Goal: Transaction & Acquisition: Purchase product/service

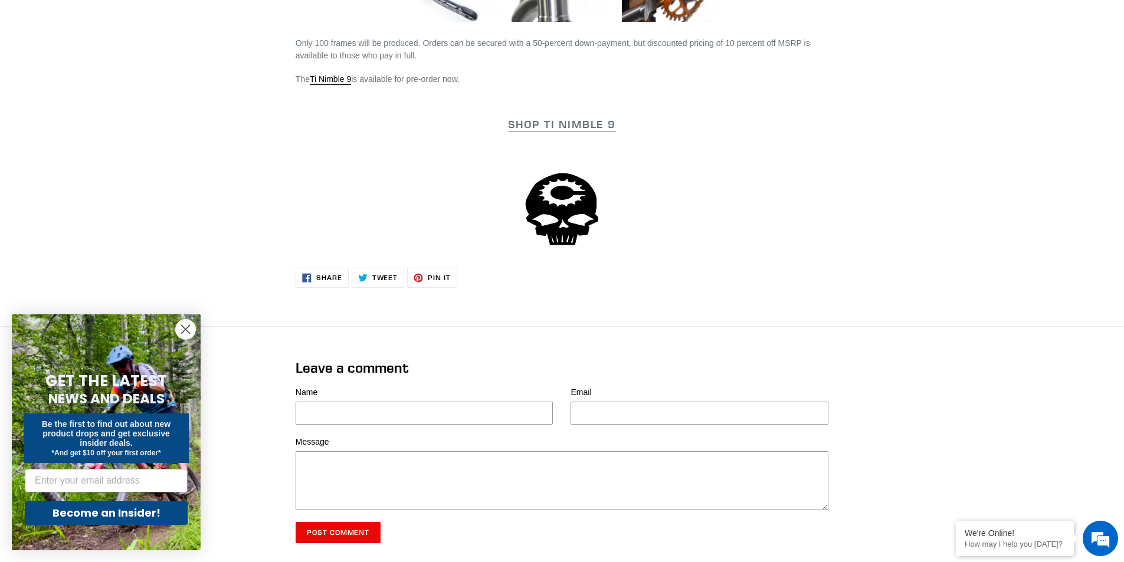
scroll to position [2065, 0]
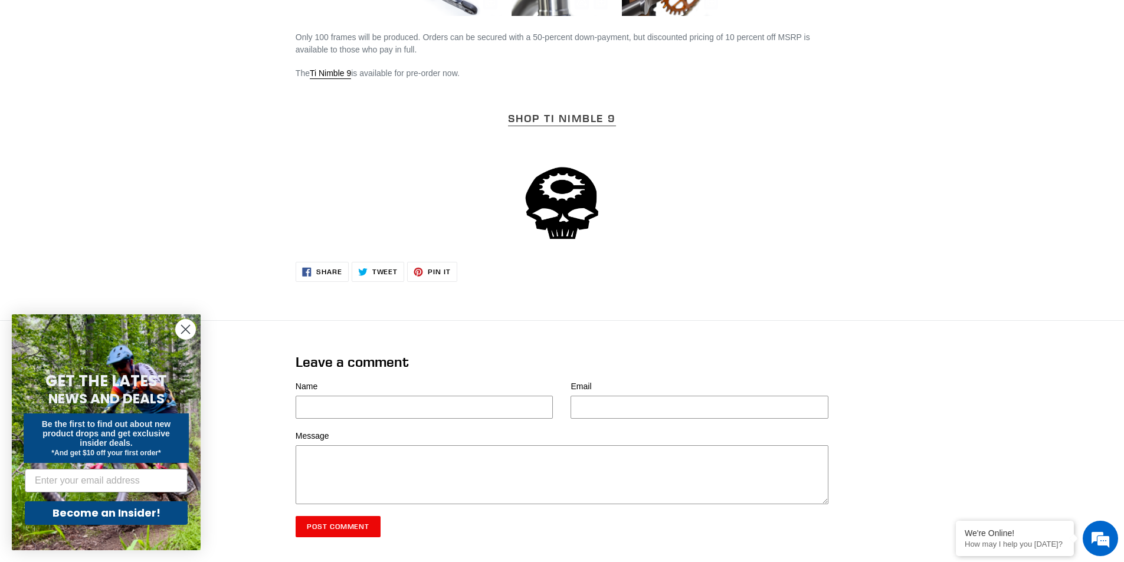
click at [562, 116] on strong "SHOP Ti NIMBLE 9" at bounding box center [562, 118] width 108 height 14
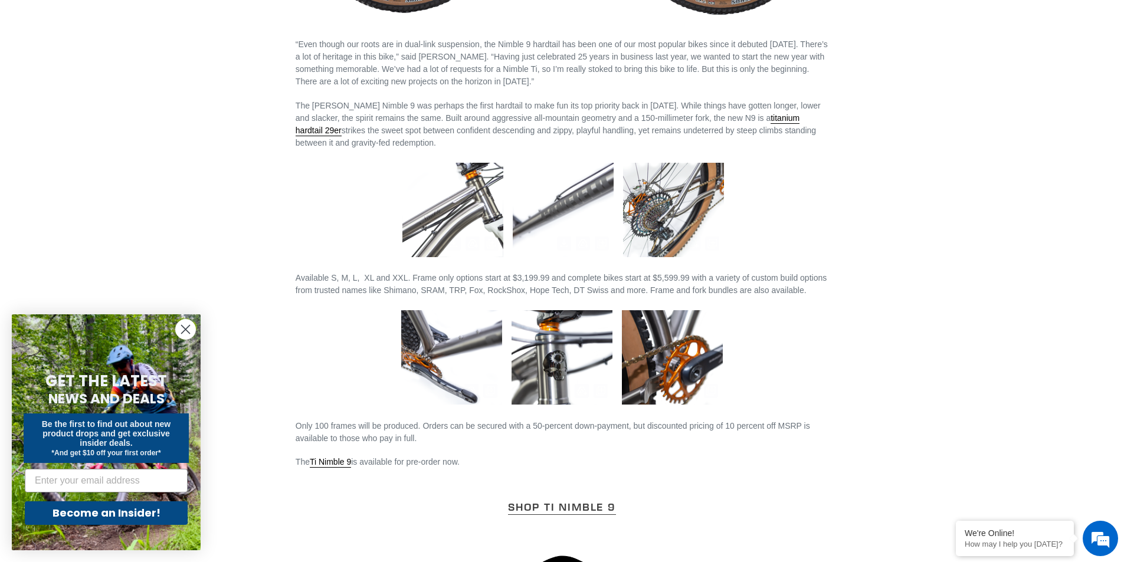
scroll to position [1593, 0]
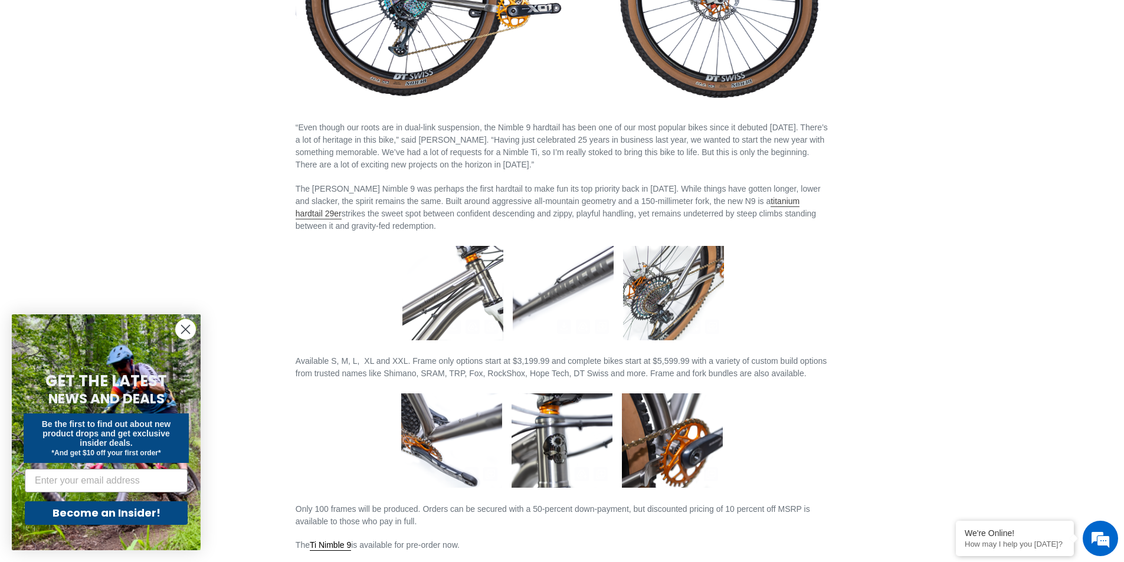
click at [766, 202] on link "titanium hardtail 29er" at bounding box center [548, 207] width 504 height 23
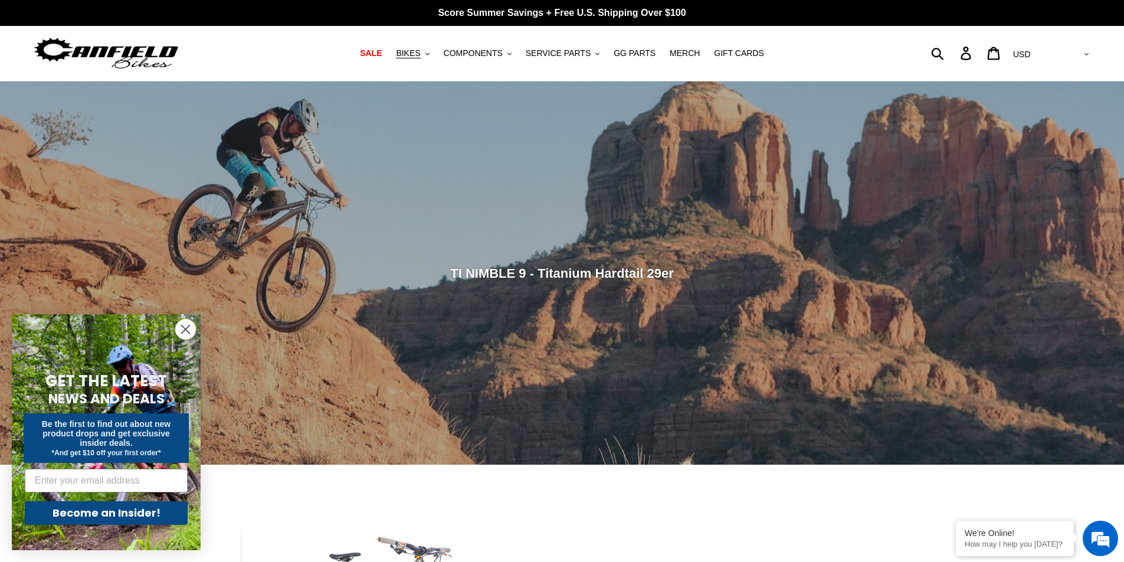
scroll to position [413, 0]
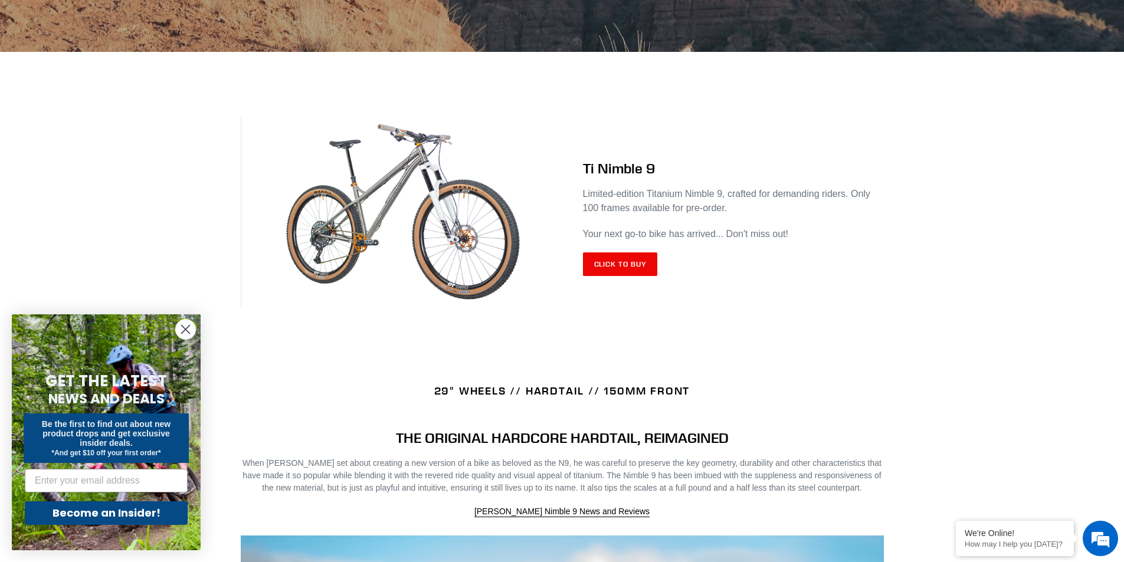
click at [450, 210] on img at bounding box center [402, 213] width 322 height 192
click at [636, 269] on link "Click to Buy" at bounding box center [620, 264] width 75 height 24
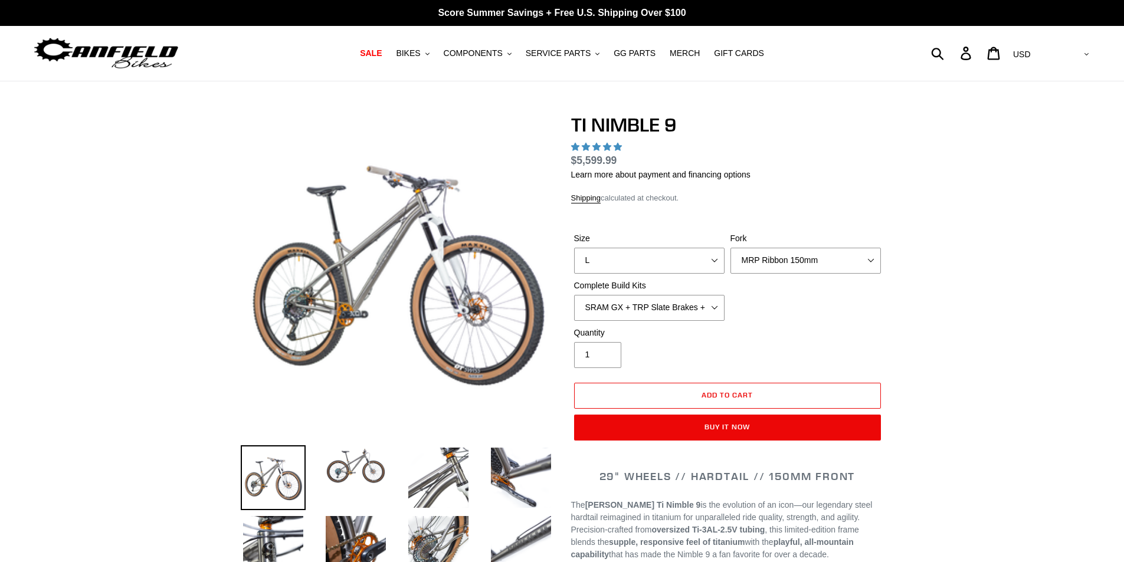
select select "highest-rating"
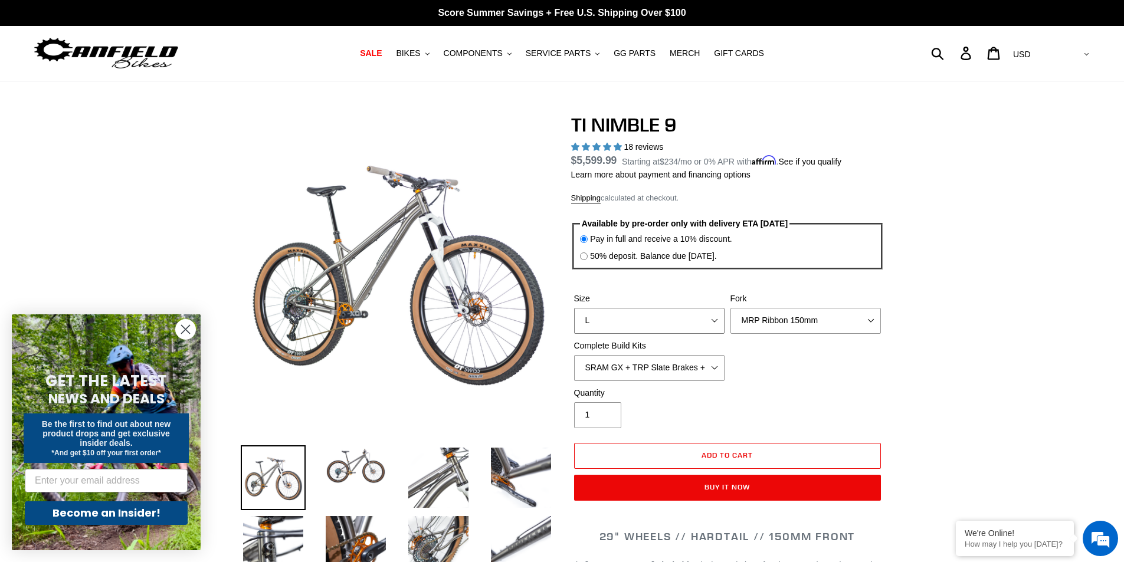
click at [633, 312] on select "S M L XL / XXL (Specify at checkout)" at bounding box center [649, 321] width 150 height 26
select select "S"
click at [574, 308] on select "S M L XL / XXL (Specify at checkout)" at bounding box center [649, 321] width 150 height 26
click at [752, 320] on select "MRP Ribbon 150mm RockShox Lyrik 150mm Fox Factory 36 150mm Cane Creek Helm 150m…" at bounding box center [805, 321] width 150 height 26
select select "RockShox Lyrik 150mm"
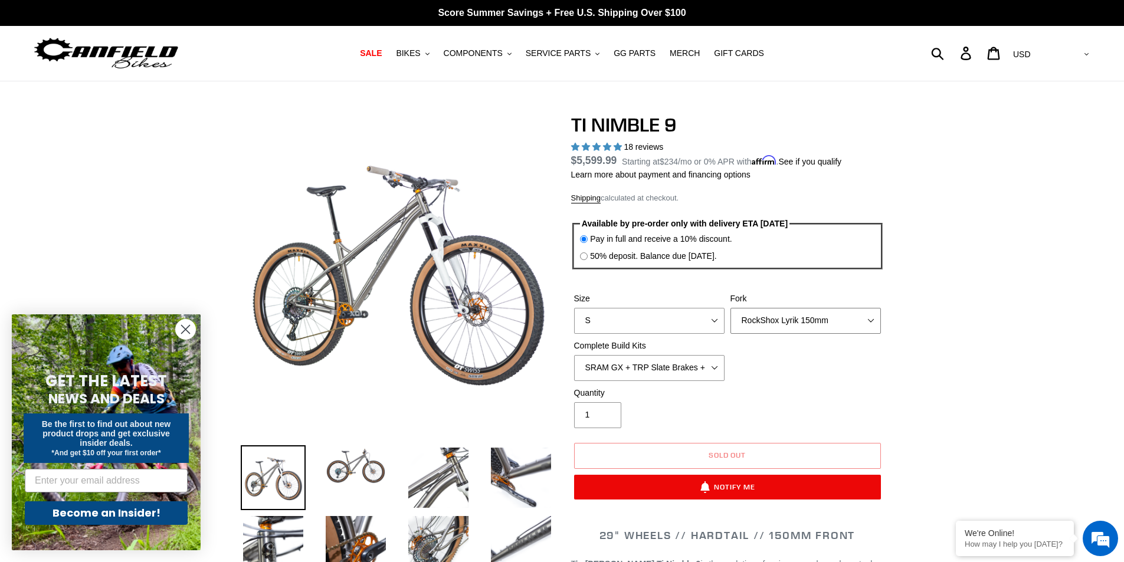
click at [730, 308] on select "MRP Ribbon 150mm RockShox Lyrik 150mm Fox Factory 36 150mm Cane Creek Helm 150m…" at bounding box center [805, 321] width 150 height 26
click at [630, 365] on select "SRAM GX + TRP Slate Brakes + Rotors + e13 LG-1 Wheels SHIMANO XT + SHIMANO brak…" at bounding box center [649, 368] width 150 height 26
click at [574, 355] on select "SRAM GX + TRP Slate Brakes + Rotors + e13 LG-1 Wheels SHIMANO XT + SHIMANO brak…" at bounding box center [649, 368] width 150 height 26
click at [635, 370] on select "SRAM GX + TRP Slate Brakes + Rotors + e13 LG-1 Wheels SHIMANO XT + SHIMANO brak…" at bounding box center [649, 368] width 150 height 26
select select "Complete Build Kit - None (Contact us for Custom Builds)"
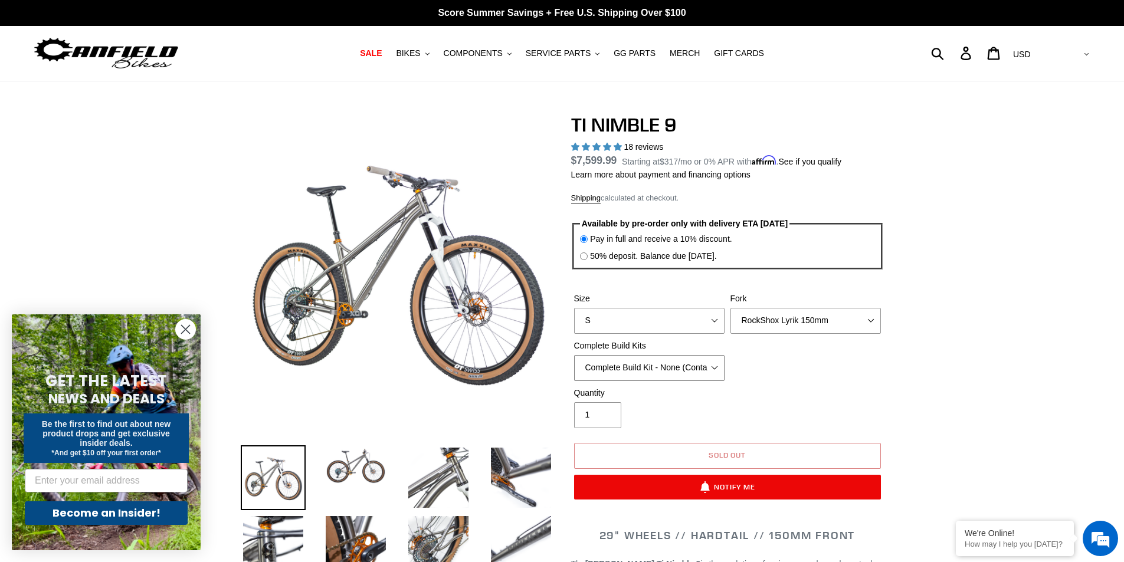
click at [574, 355] on select "SRAM GX + TRP Slate Brakes + Rotors + e13 LG-1 Wheels SHIMANO XT + SHIMANO brak…" at bounding box center [649, 368] width 150 height 26
click at [615, 322] on select "S M L XL / XXL (Specify at checkout)" at bounding box center [649, 321] width 150 height 26
select select "M"
click at [574, 308] on select "S M L XL / XXL (Specify at checkout)" at bounding box center [649, 321] width 150 height 26
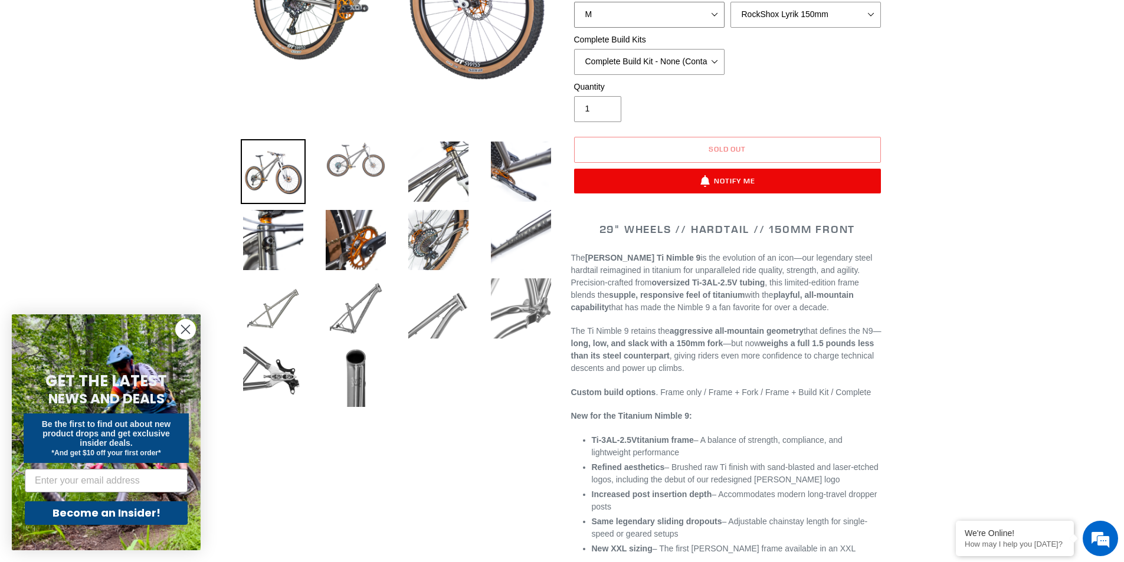
scroll to position [354, 0]
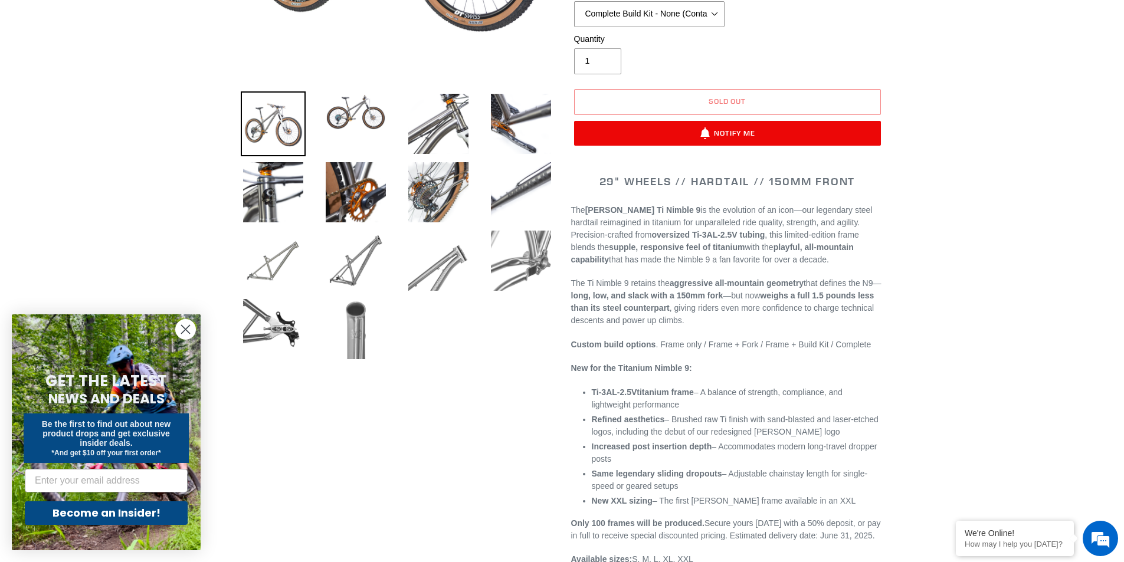
click at [357, 316] on img at bounding box center [355, 329] width 65 height 65
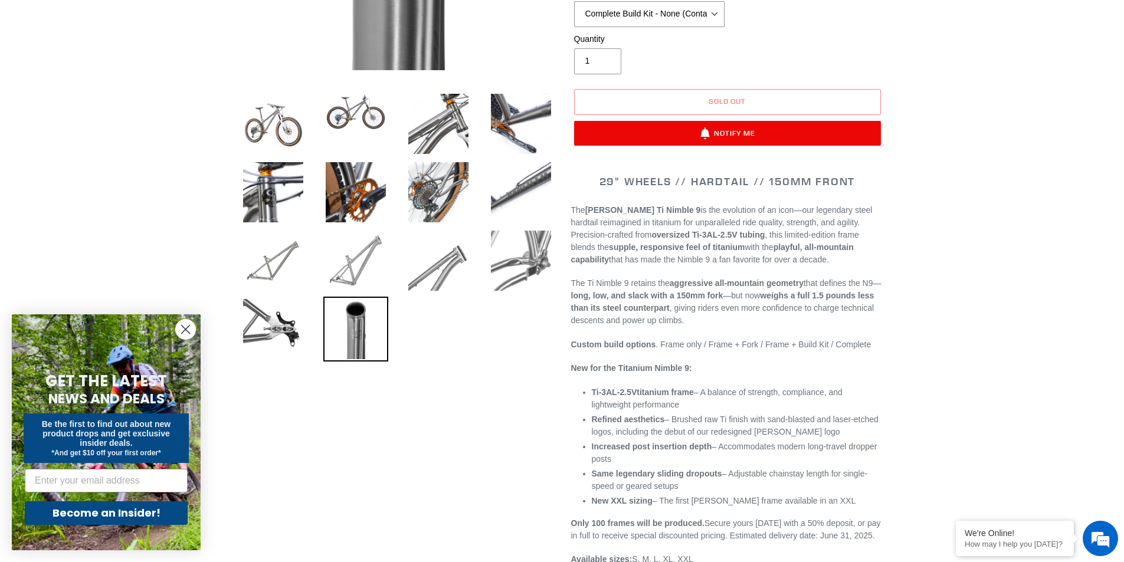
click at [364, 267] on img at bounding box center [355, 260] width 65 height 65
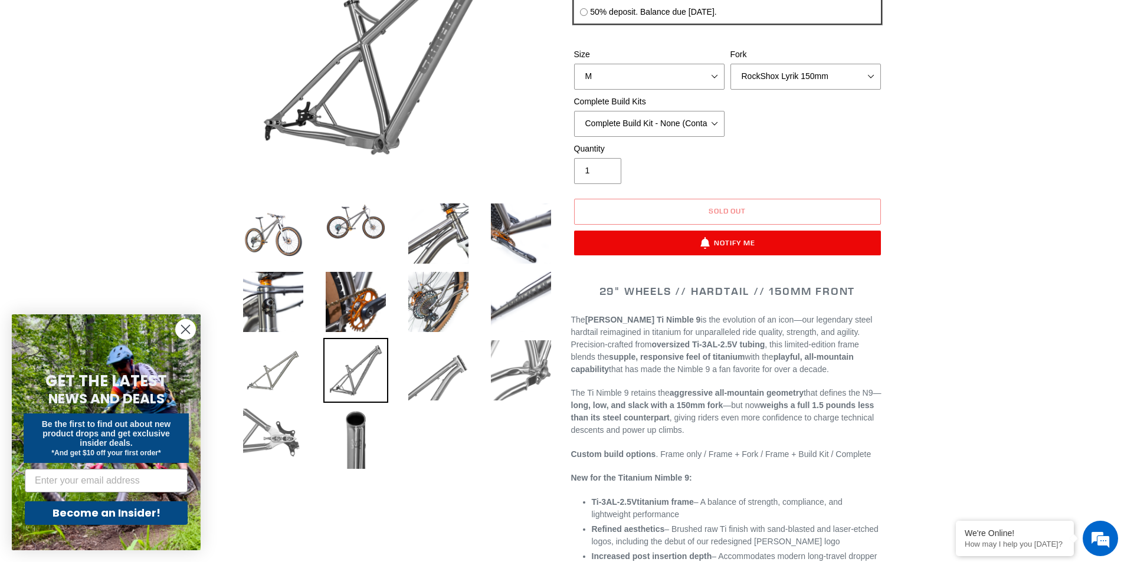
scroll to position [236, 0]
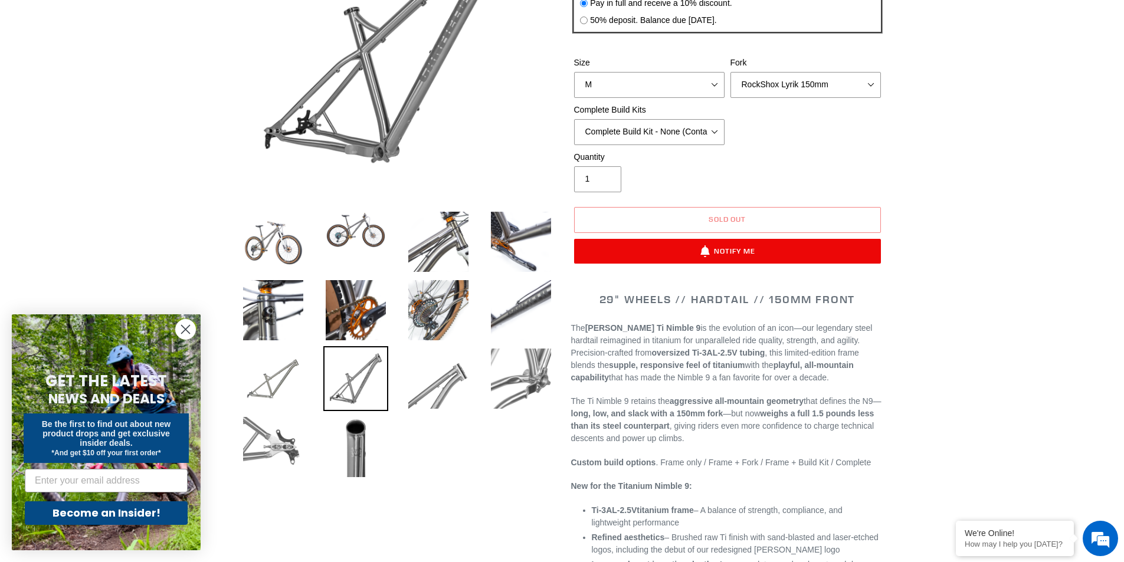
click at [275, 422] on img at bounding box center [273, 447] width 65 height 65
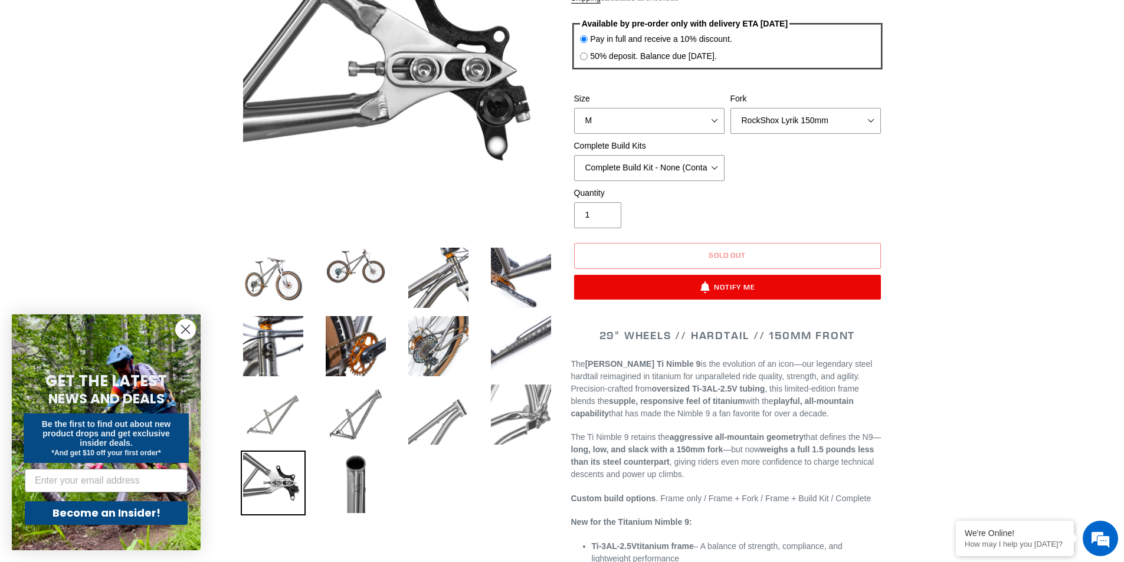
scroll to position [118, 0]
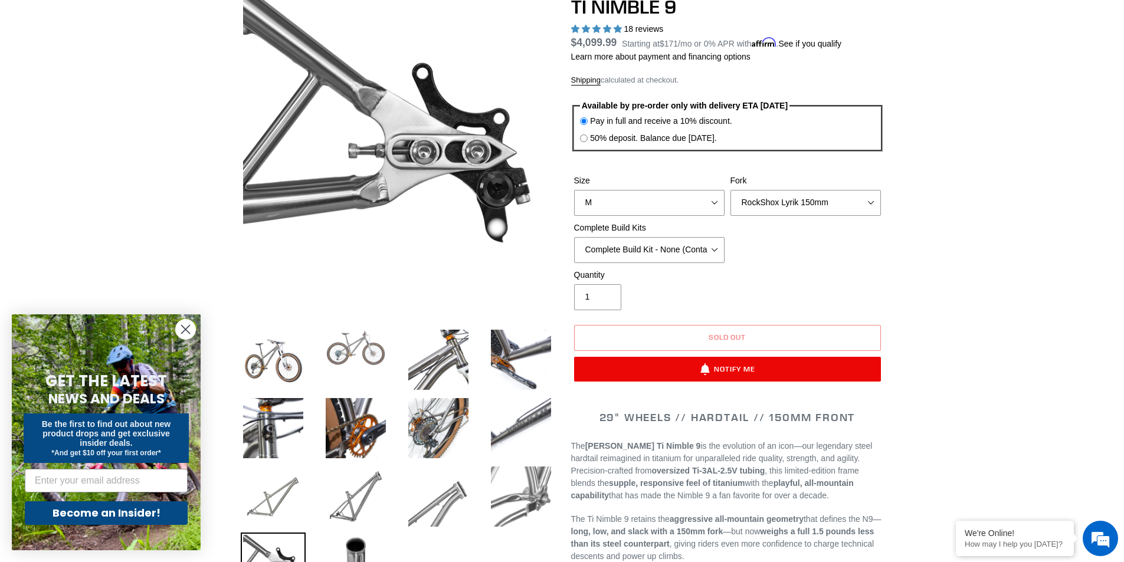
click at [360, 358] on img at bounding box center [355, 347] width 65 height 41
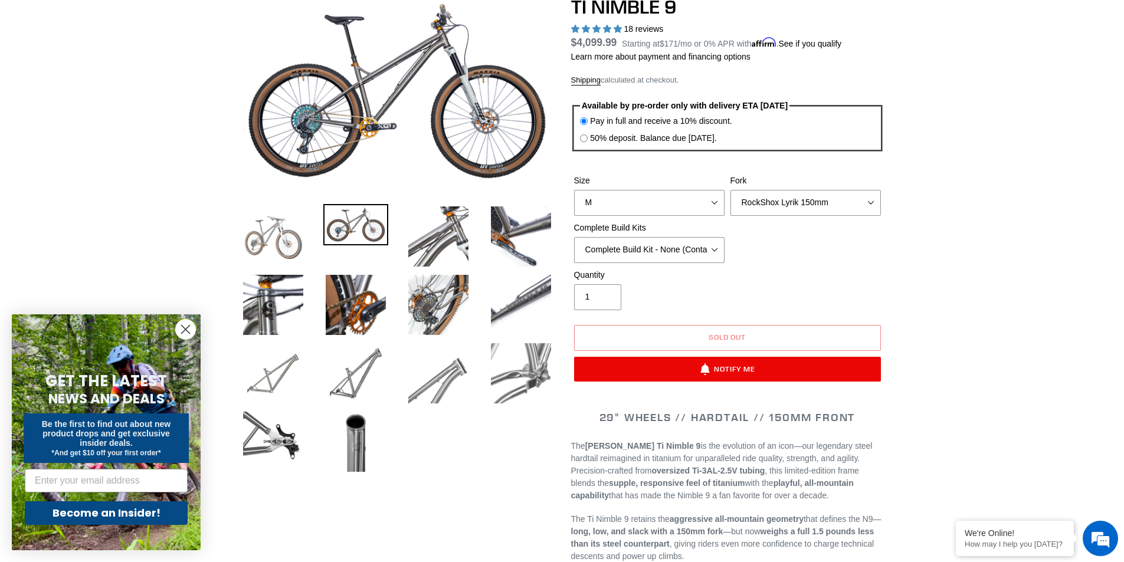
click at [268, 234] on img at bounding box center [273, 236] width 65 height 65
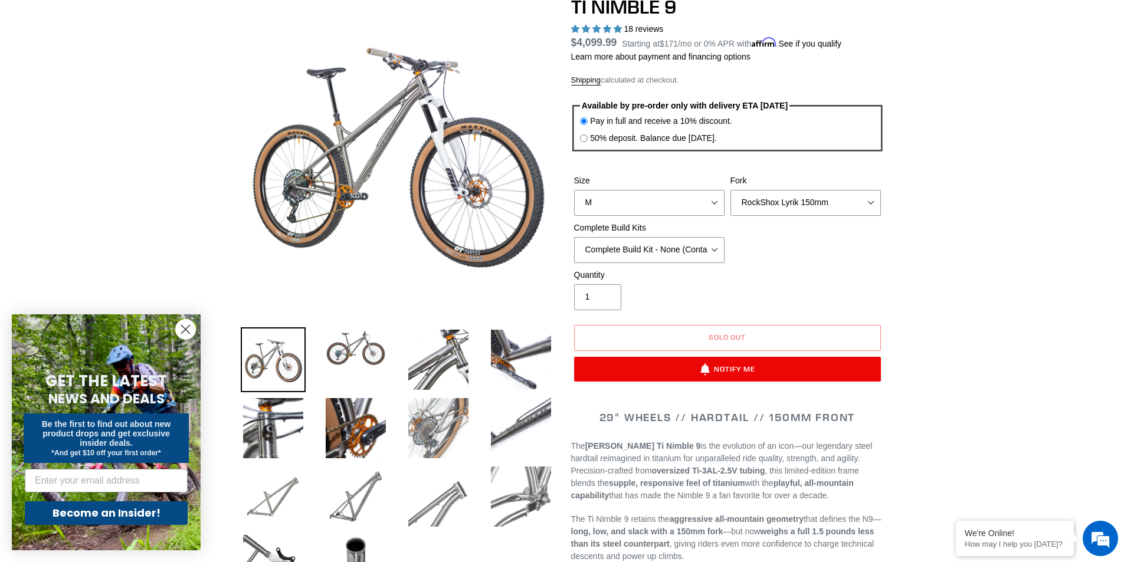
click at [436, 421] on img at bounding box center [438, 428] width 65 height 65
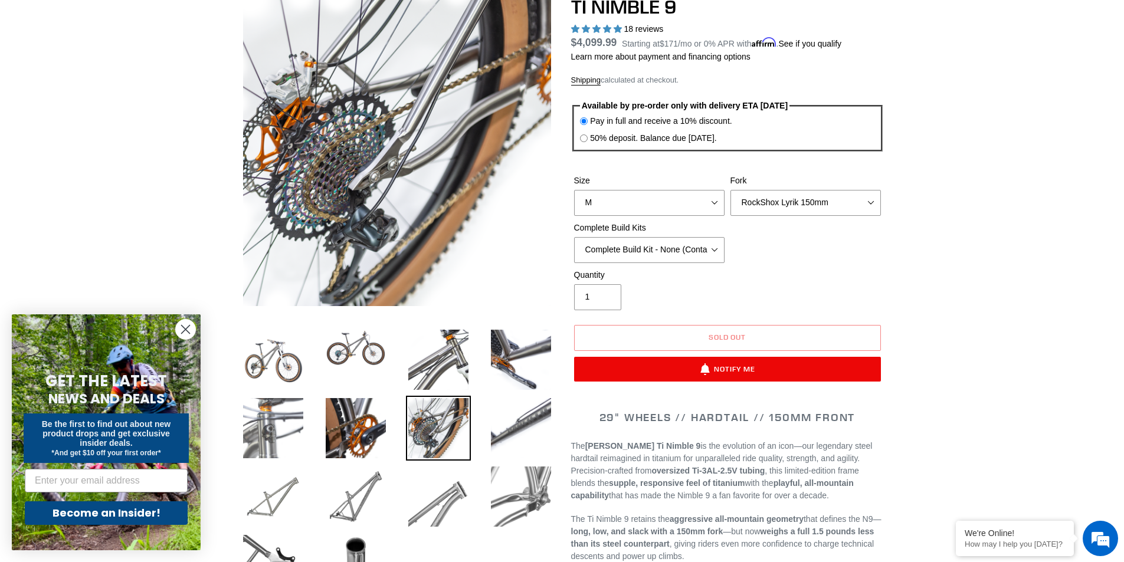
click at [260, 422] on img at bounding box center [273, 428] width 65 height 65
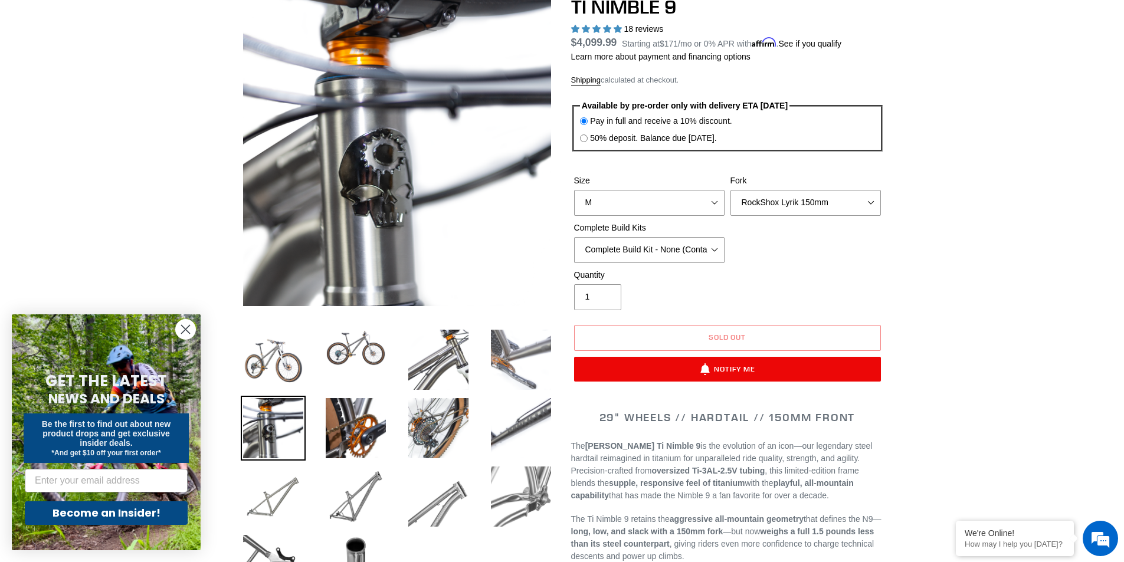
click at [516, 365] on img at bounding box center [520, 359] width 65 height 65
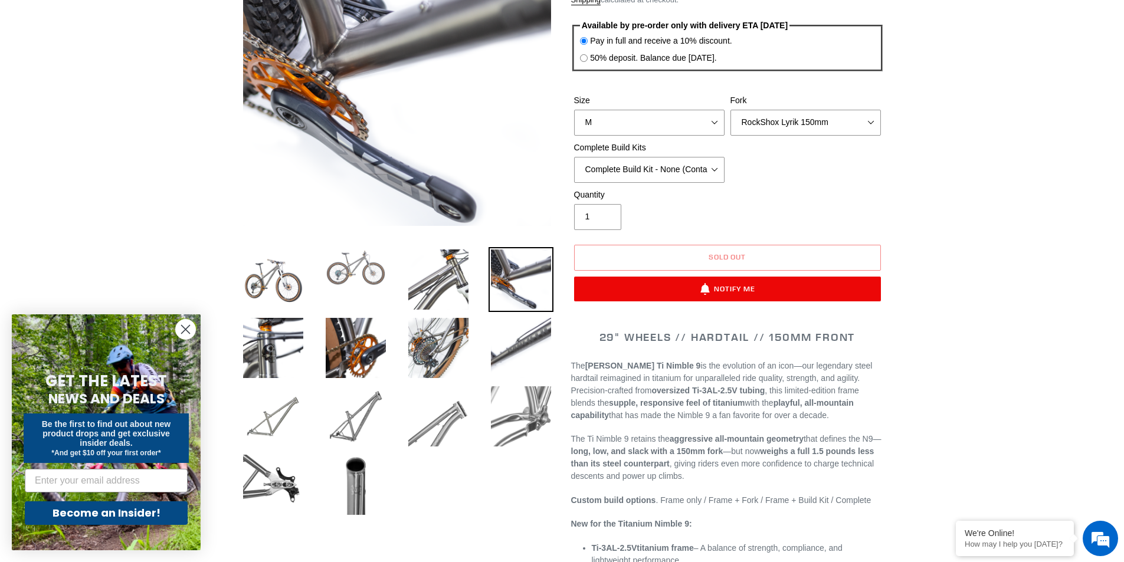
scroll to position [354, 0]
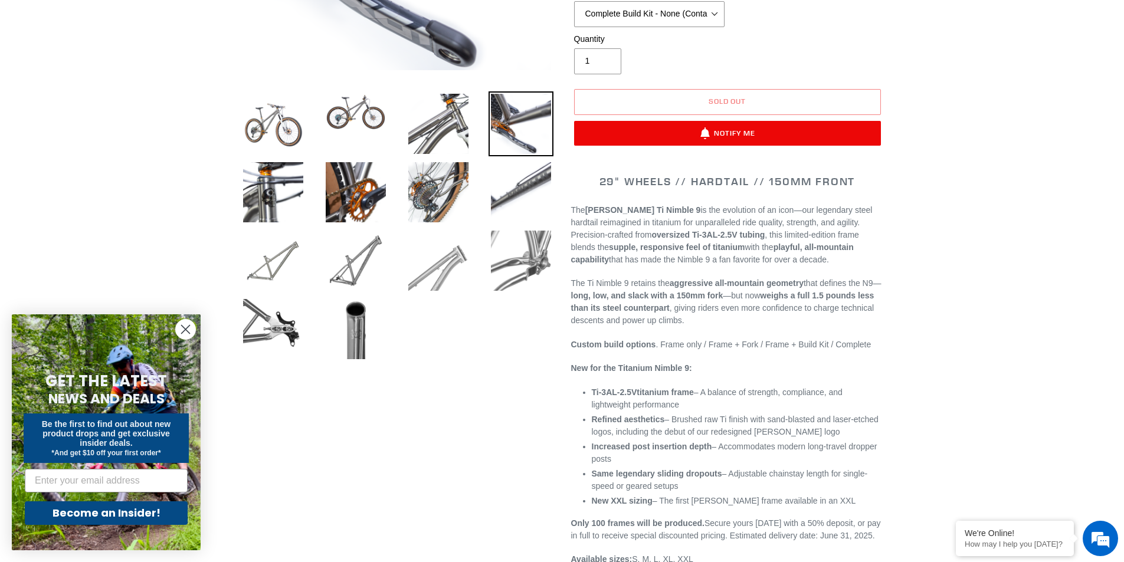
click at [446, 270] on img at bounding box center [438, 260] width 65 height 65
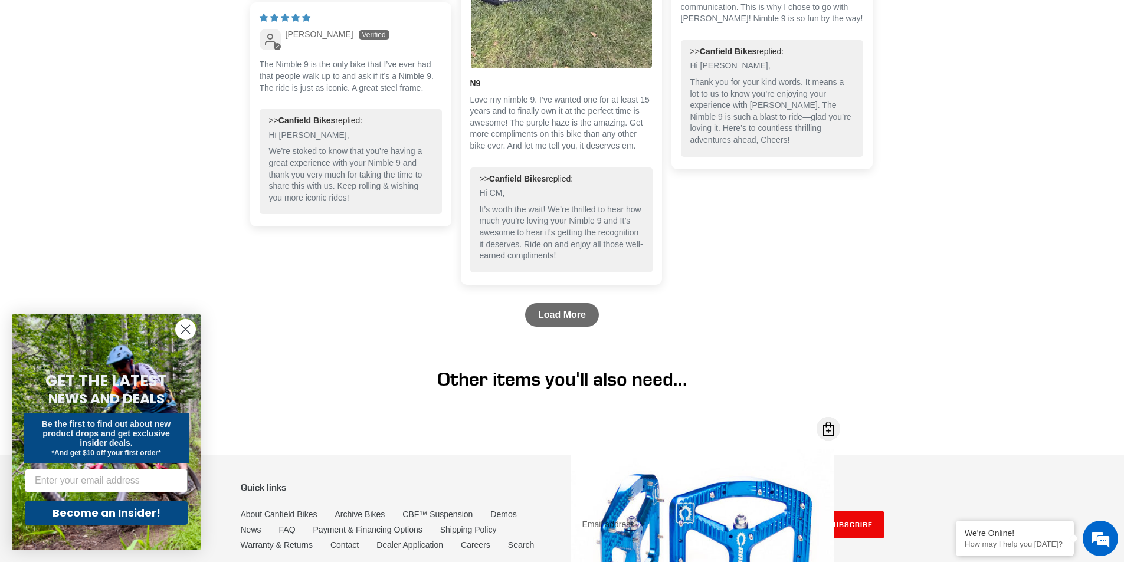
scroll to position [3894, 0]
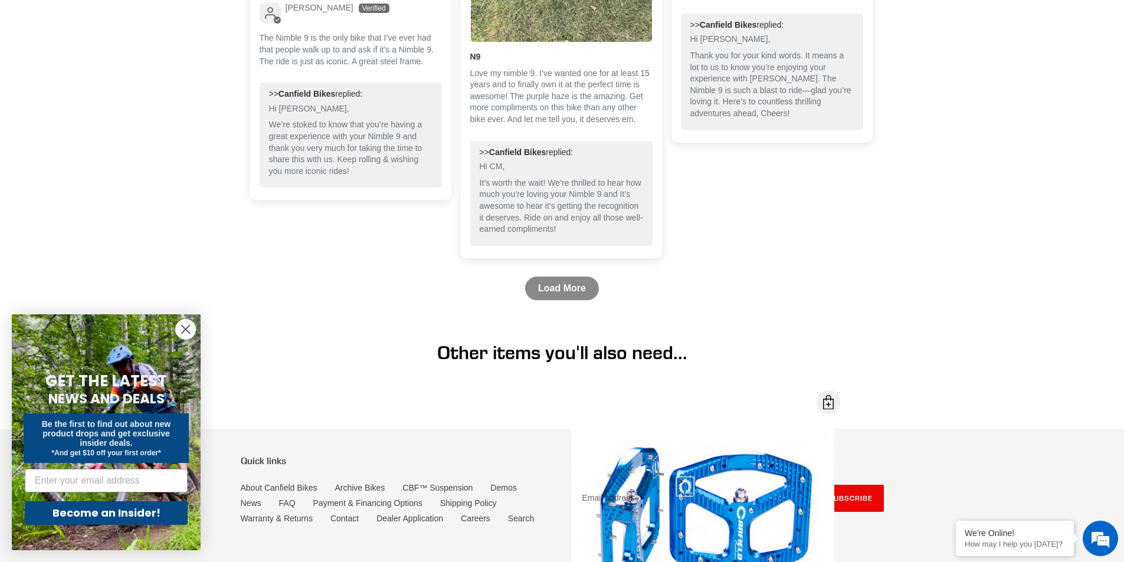
click at [556, 277] on link "Load More" at bounding box center [562, 289] width 74 height 24
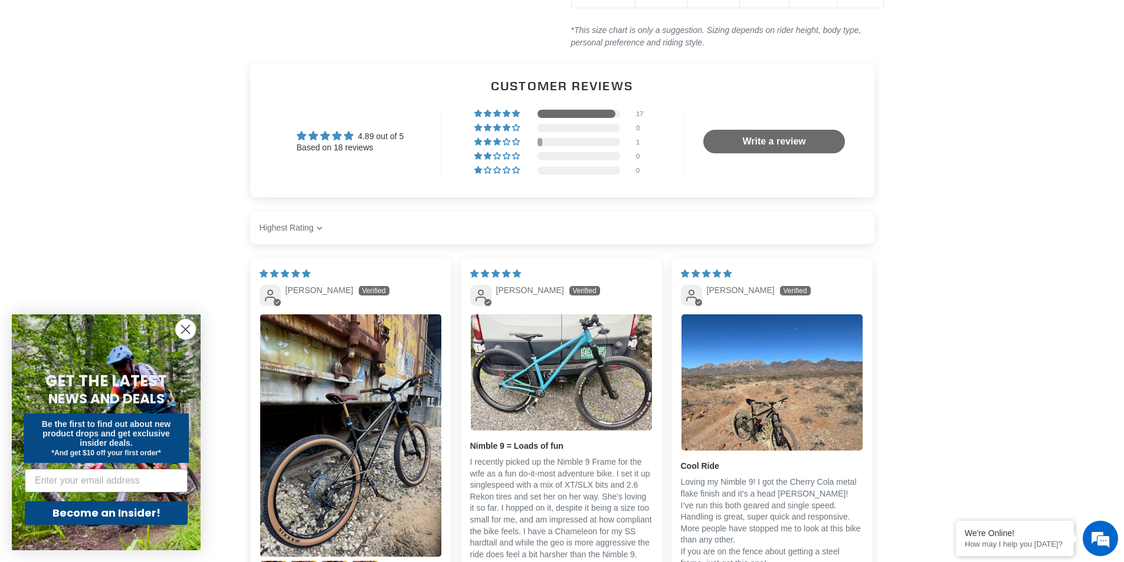
scroll to position [2773, 0]
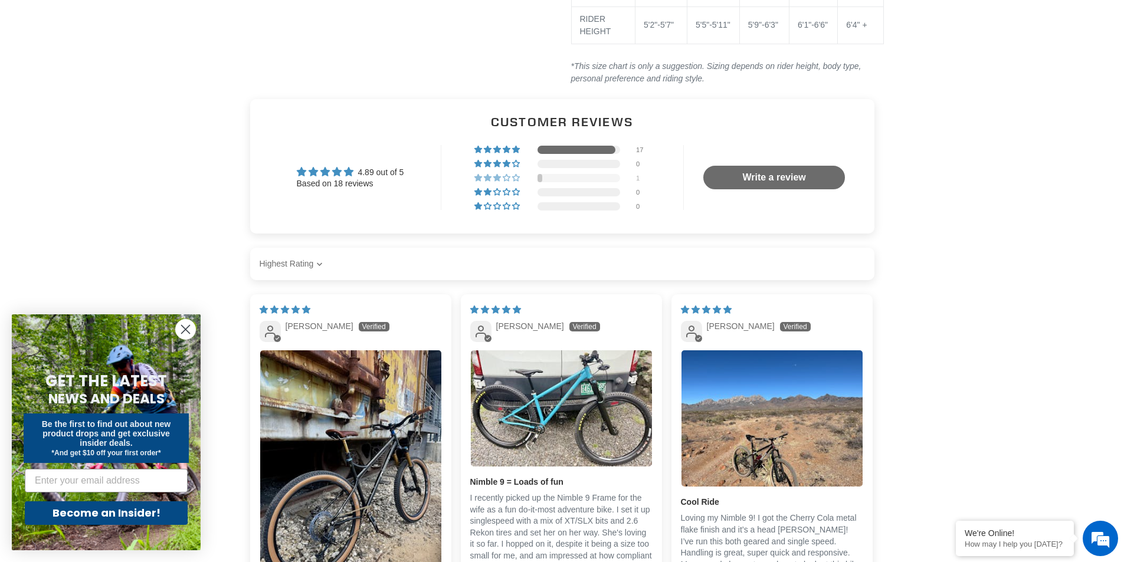
click at [509, 174] on span "6% (1) reviews with 3 star rating" at bounding box center [507, 177] width 9 height 7
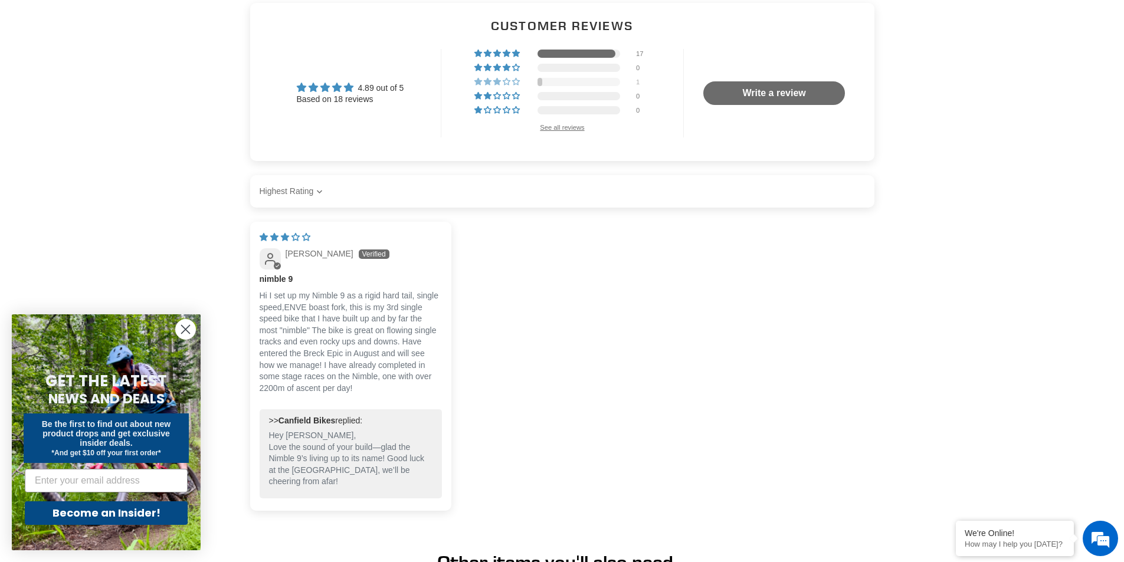
scroll to position [2665, 0]
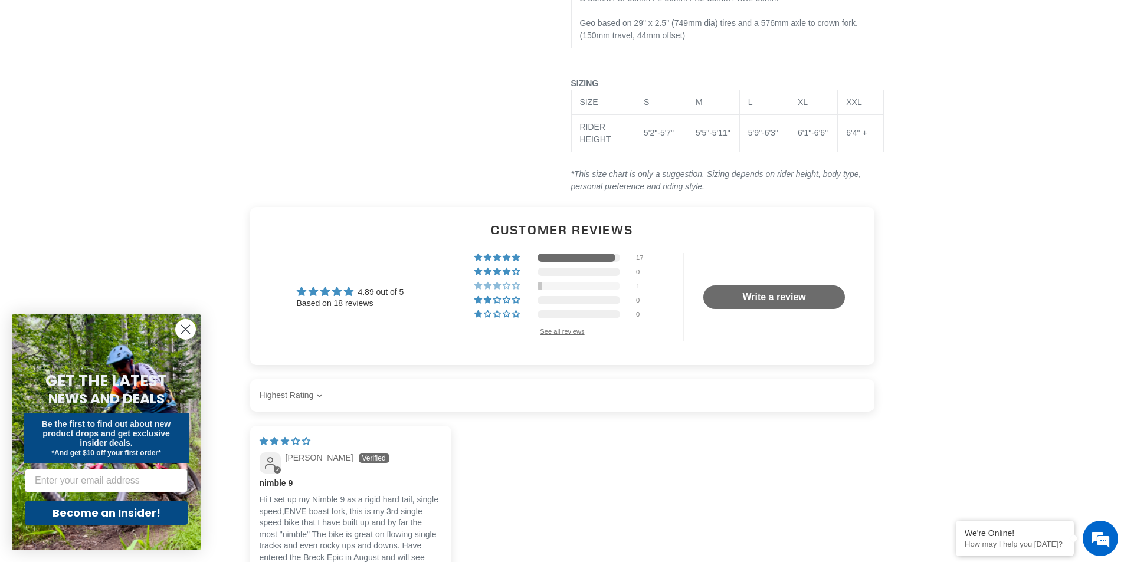
click at [303, 437] on span "3 star review" at bounding box center [306, 441] width 8 height 8
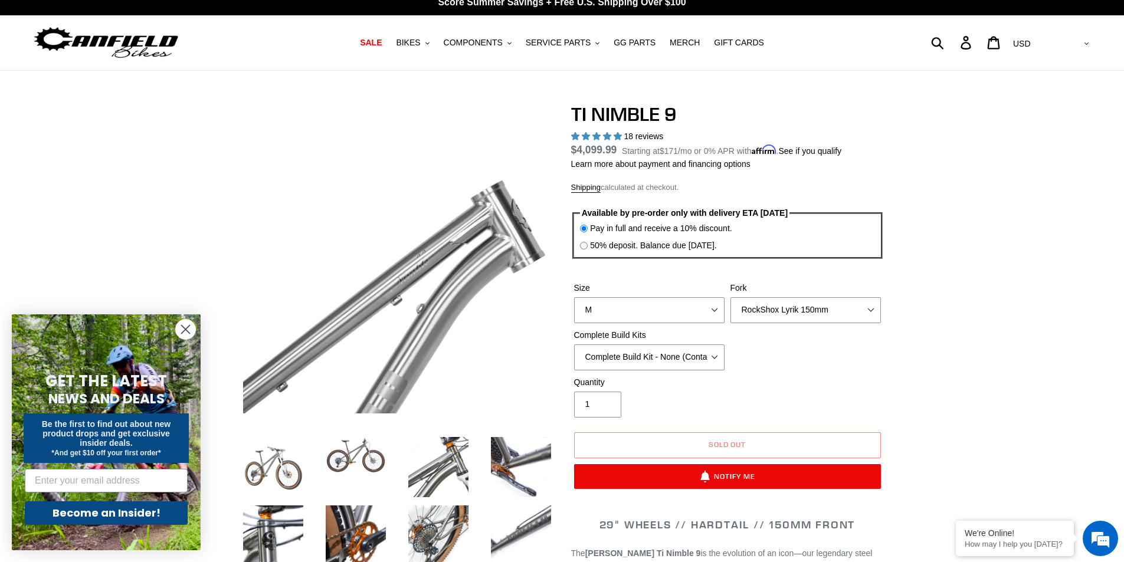
scroll to position [0, 0]
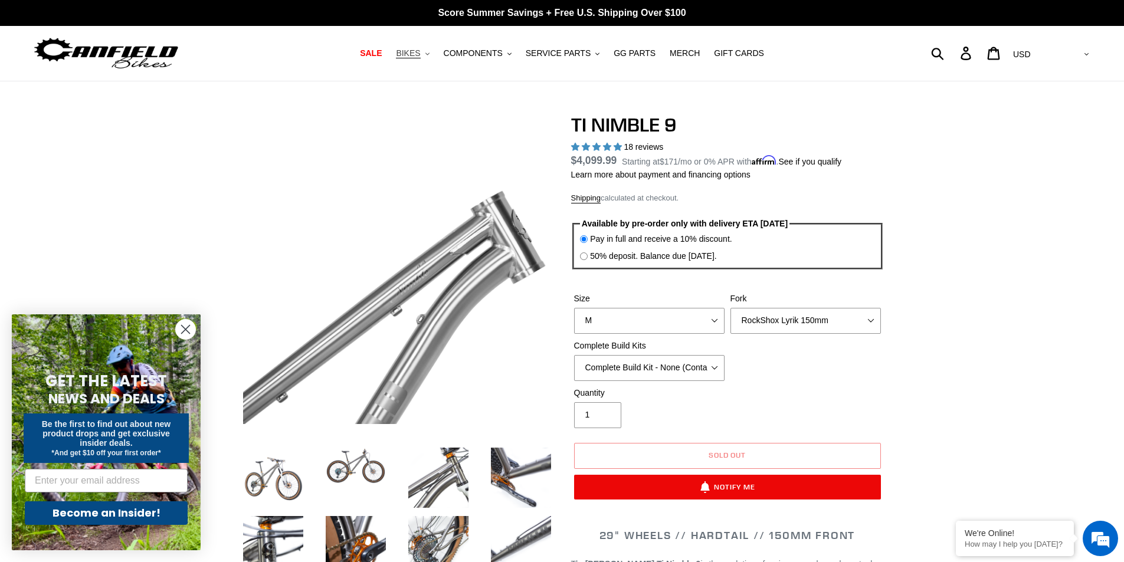
click at [435, 50] on button "BIKES .cls-1{fill:#231f20}" at bounding box center [412, 53] width 45 height 16
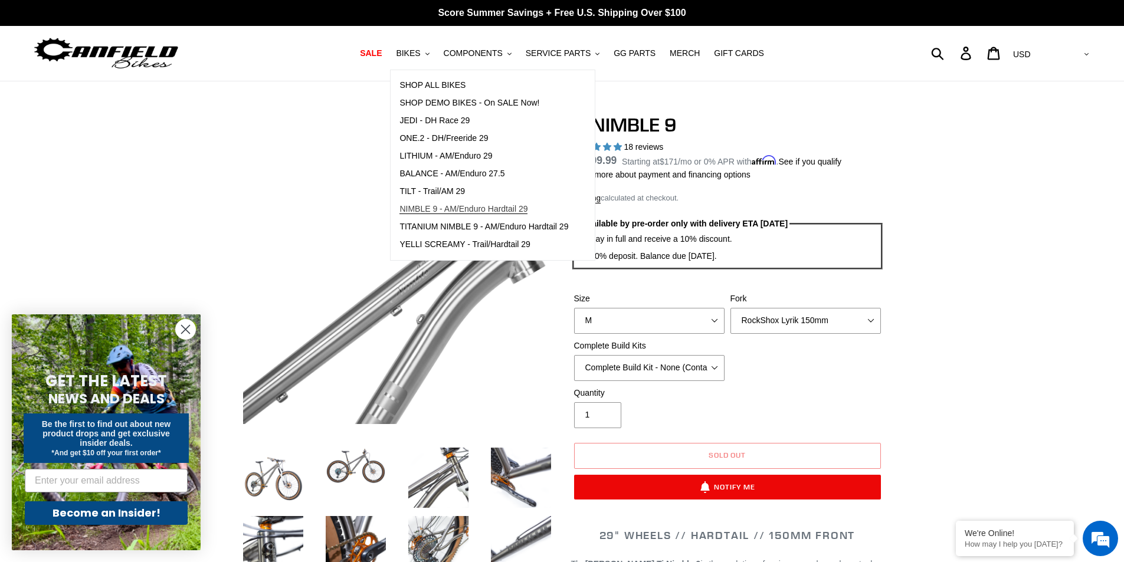
click at [454, 211] on span "NIMBLE 9 - AM/Enduro Hardtail 29" at bounding box center [463, 209] width 128 height 10
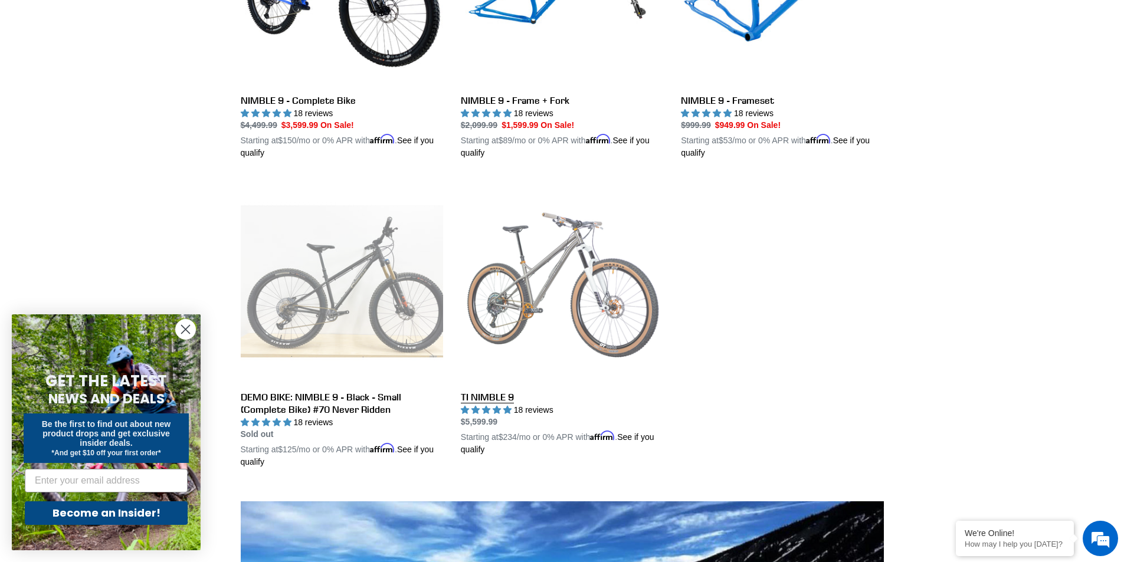
scroll to position [295, 0]
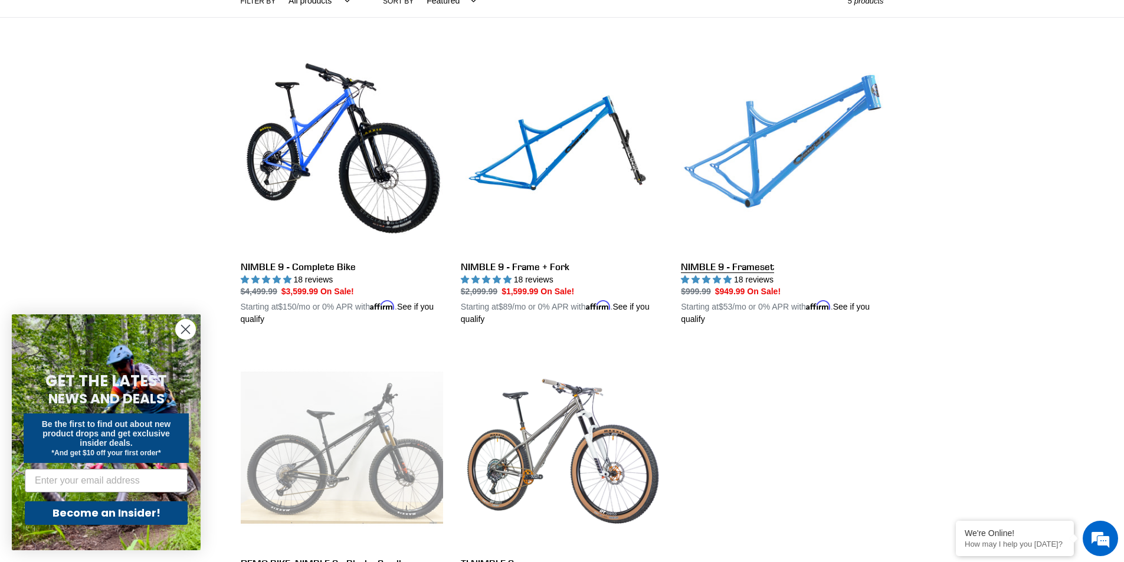
click at [810, 139] on link "NIMBLE 9 - Frameset" at bounding box center [782, 188] width 202 height 276
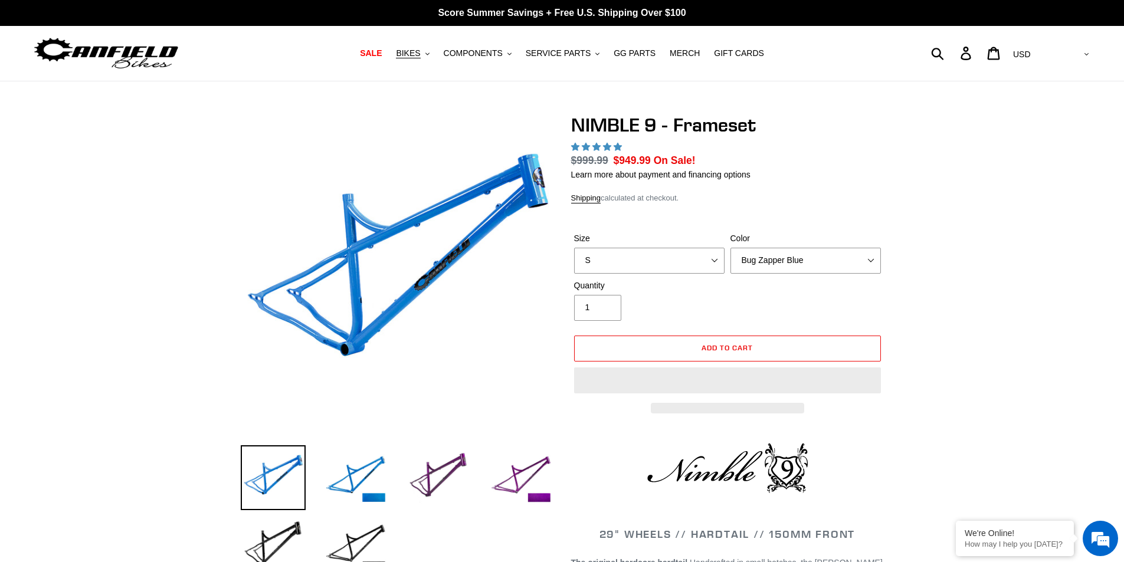
select select "highest-rating"
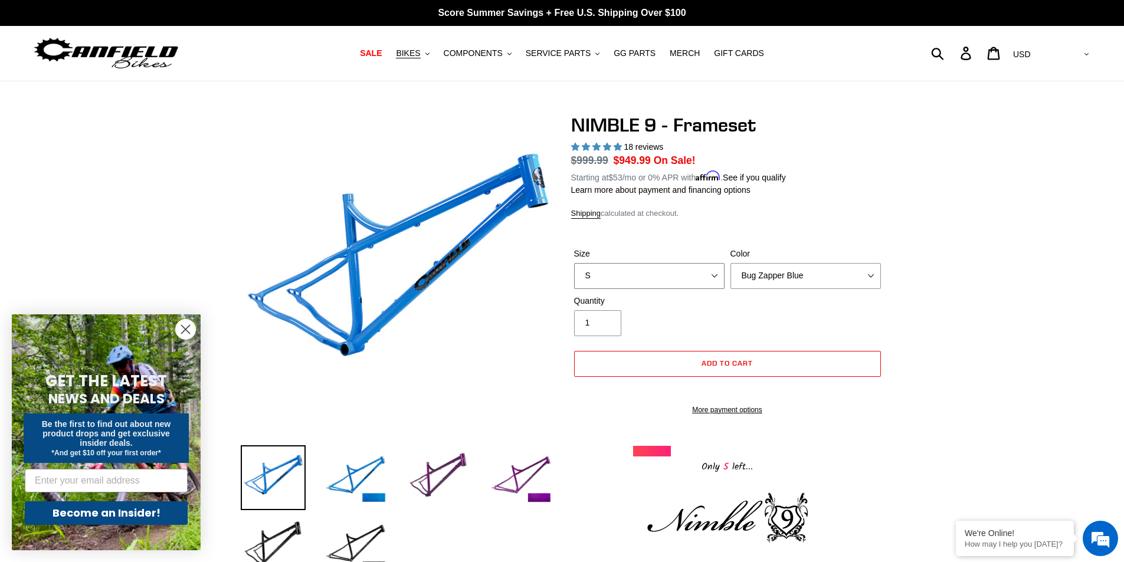
click at [685, 276] on select "S M L XL" at bounding box center [649, 276] width 150 height 26
click at [574, 263] on select "S M L XL" at bounding box center [649, 276] width 150 height 26
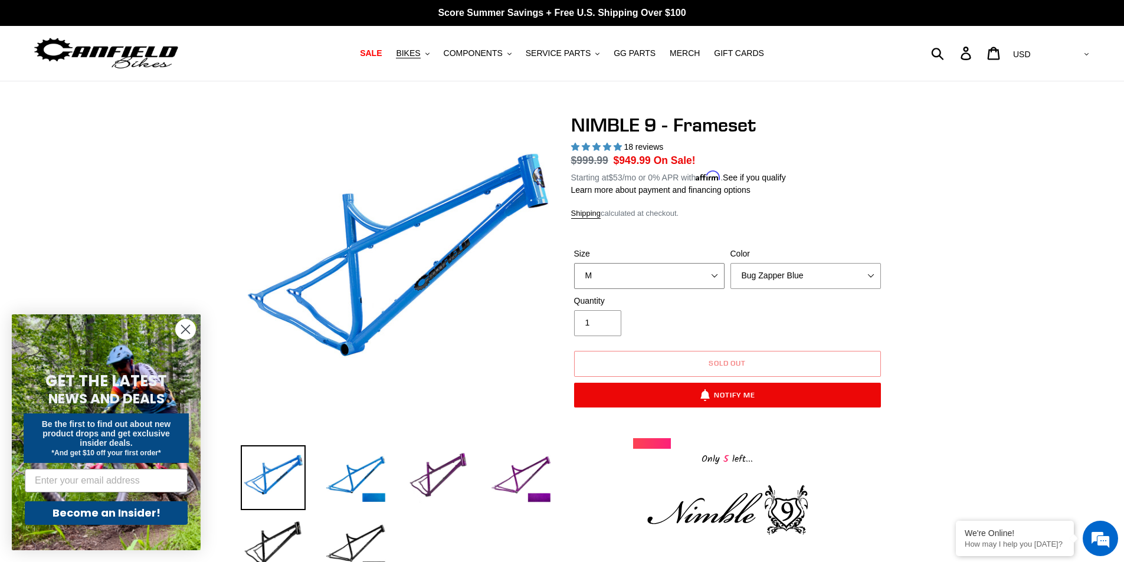
click at [648, 268] on select "S M L XL" at bounding box center [649, 276] width 150 height 26
select select "S"
click at [574, 263] on select "S M L XL" at bounding box center [649, 276] width 150 height 26
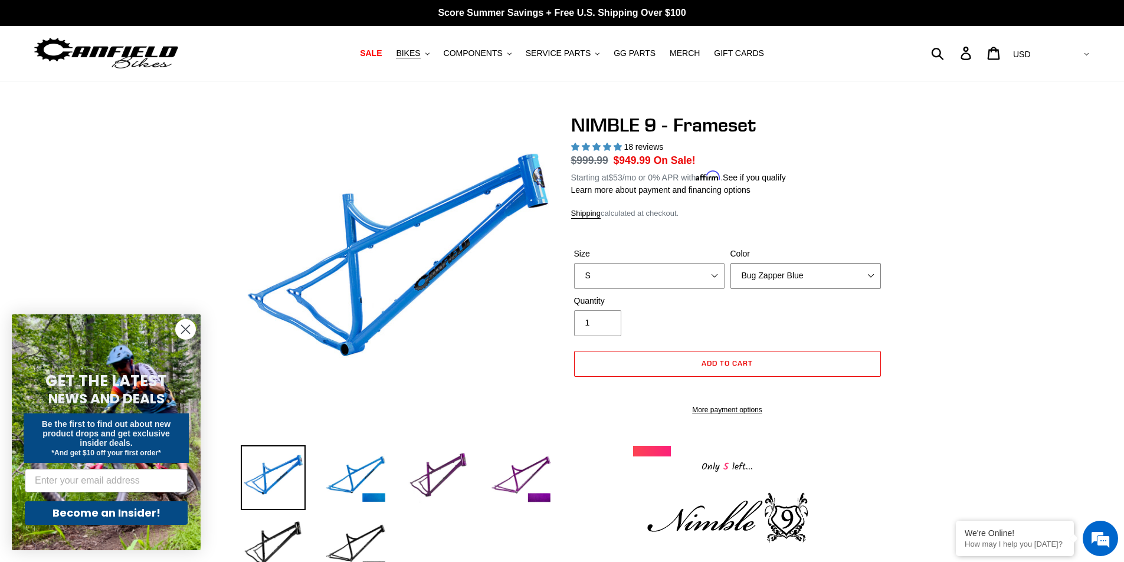
click at [742, 275] on select "Bug Zapper Blue Purple Haze -Sold Out Galaxy Black" at bounding box center [805, 276] width 150 height 26
select select "Purple Haze -Sold Out"
click at [730, 263] on select "Bug Zapper Blue Purple Haze -Sold Out Galaxy Black" at bounding box center [805, 276] width 150 height 26
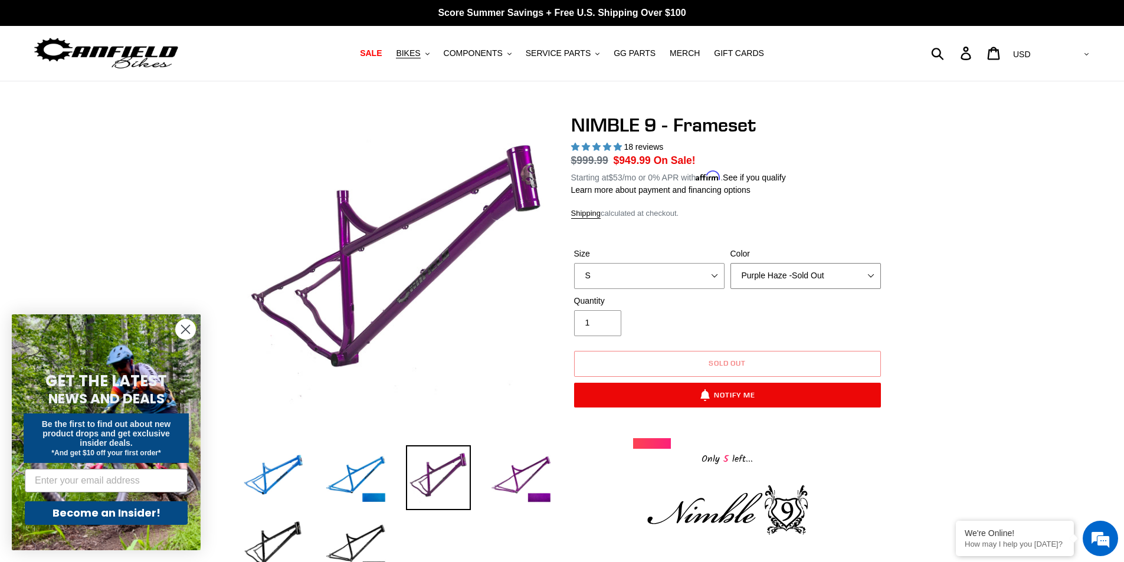
click at [766, 267] on select "Bug Zapper Blue Purple Haze -Sold Out Galaxy Black" at bounding box center [805, 276] width 150 height 26
click at [691, 276] on select "S M L XL" at bounding box center [649, 276] width 150 height 26
select select "M"
click at [574, 263] on select "S M L XL" at bounding box center [649, 276] width 150 height 26
click at [747, 268] on select "Bug Zapper Blue Purple Haze -Sold Out Galaxy Black" at bounding box center [805, 276] width 150 height 26
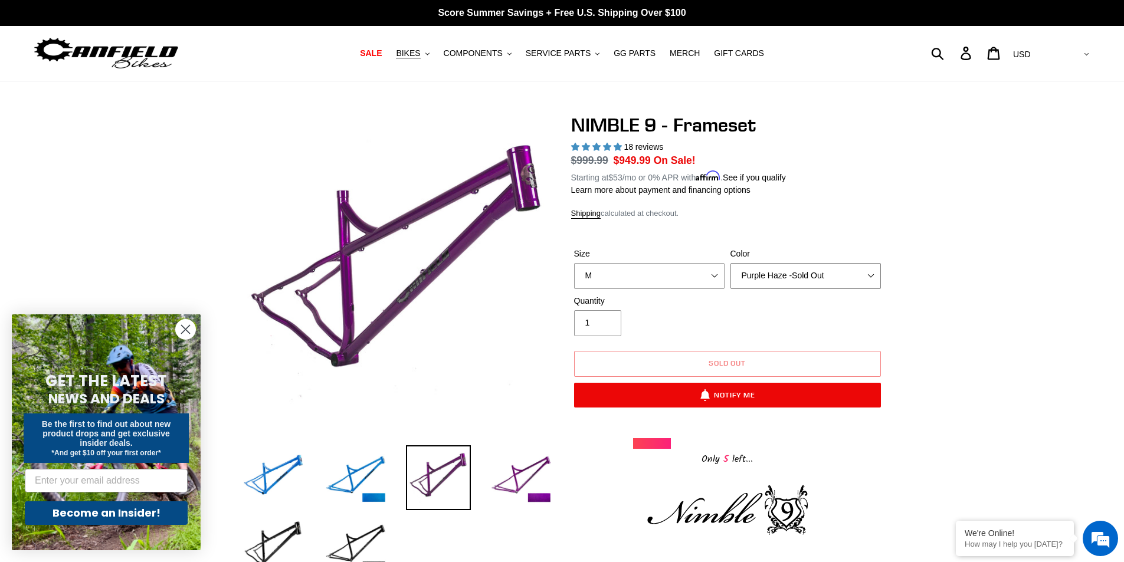
select select "Galaxy Black"
click at [730, 263] on select "Bug Zapper Blue Purple Haze -Sold Out Galaxy Black" at bounding box center [805, 276] width 150 height 26
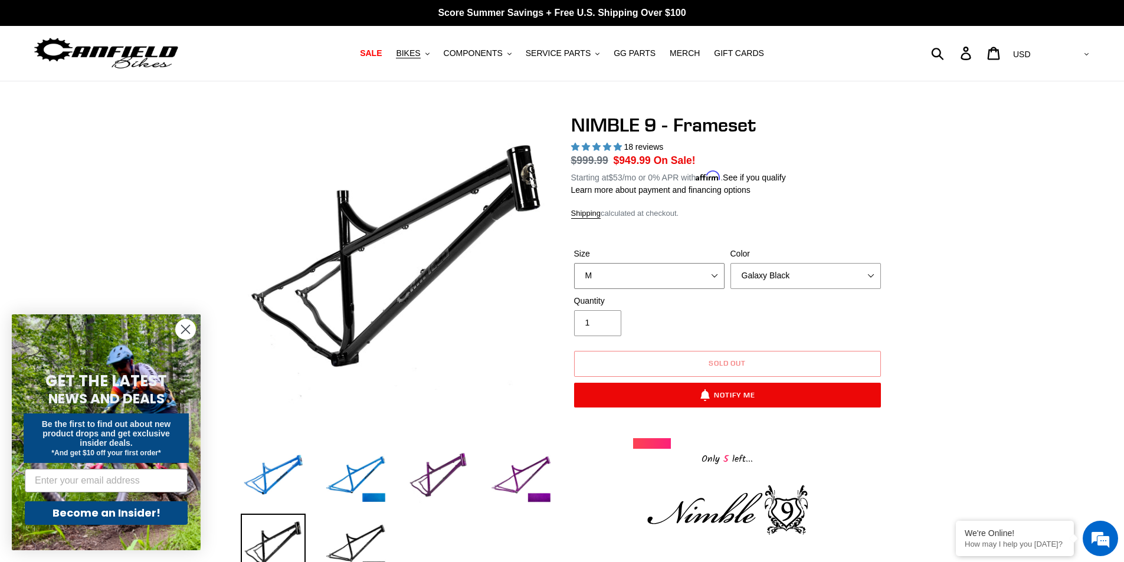
click at [690, 276] on select "S M L XL" at bounding box center [649, 276] width 150 height 26
select select "S"
click at [574, 263] on select "S M L XL" at bounding box center [649, 276] width 150 height 26
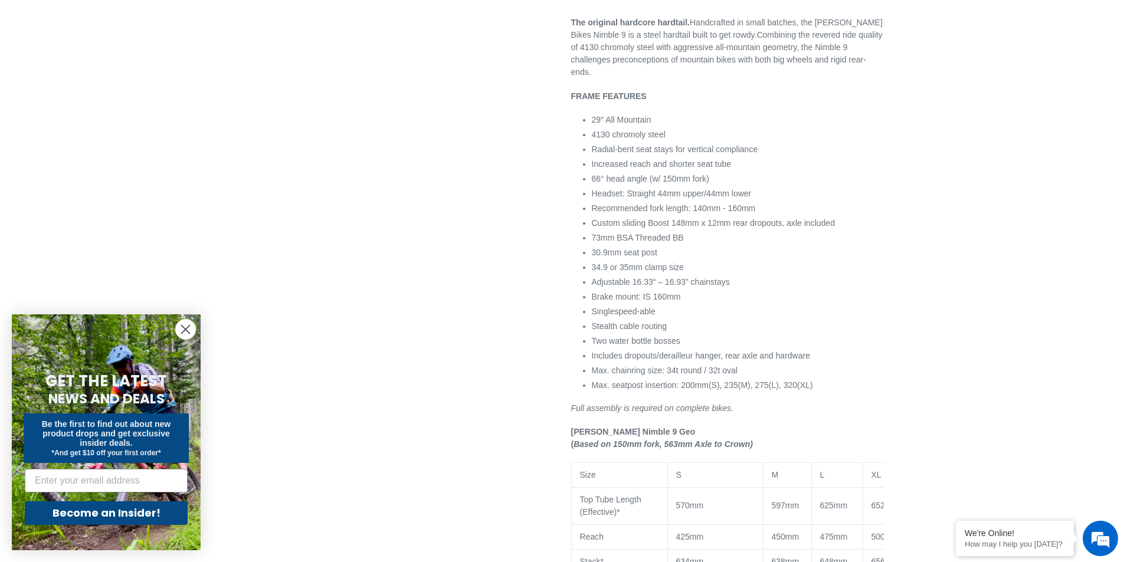
scroll to position [885, 0]
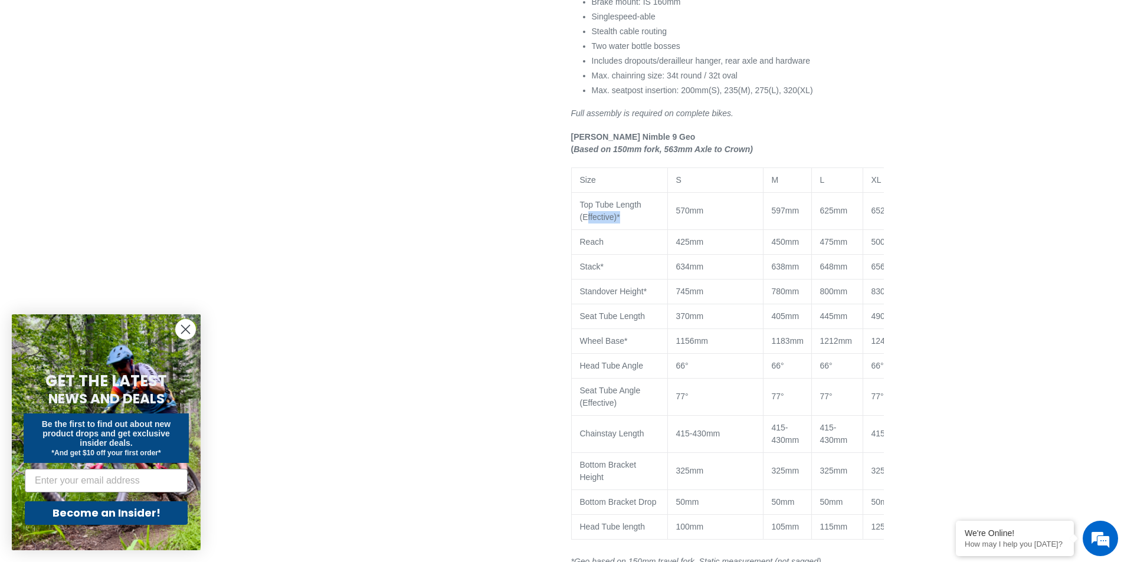
drag, startPoint x: 637, startPoint y: 212, endPoint x: 586, endPoint y: 219, distance: 51.1
click at [586, 219] on p "Top Tube Length (Effective)*" at bounding box center [619, 211] width 79 height 25
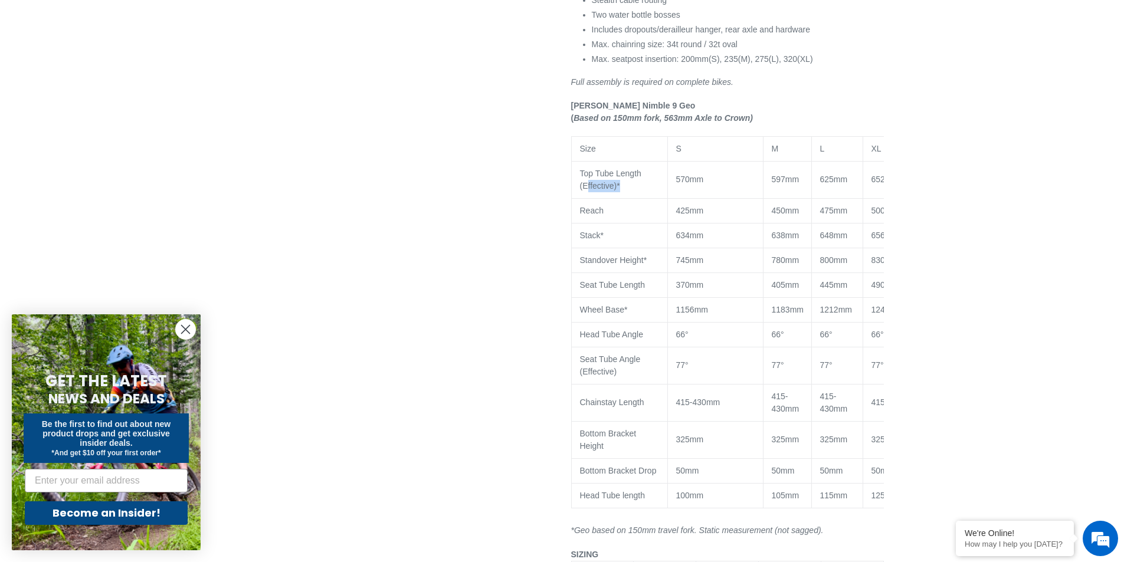
scroll to position [944, 0]
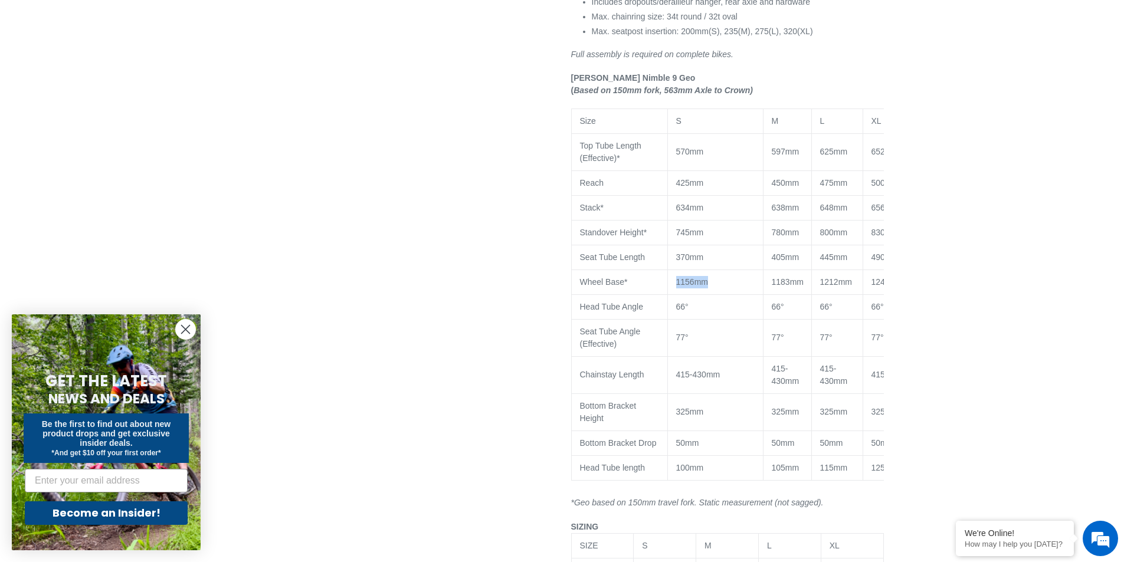
drag, startPoint x: 729, startPoint y: 287, endPoint x: 674, endPoint y: 281, distance: 55.7
click at [674, 281] on td "1156mm" at bounding box center [715, 282] width 96 height 25
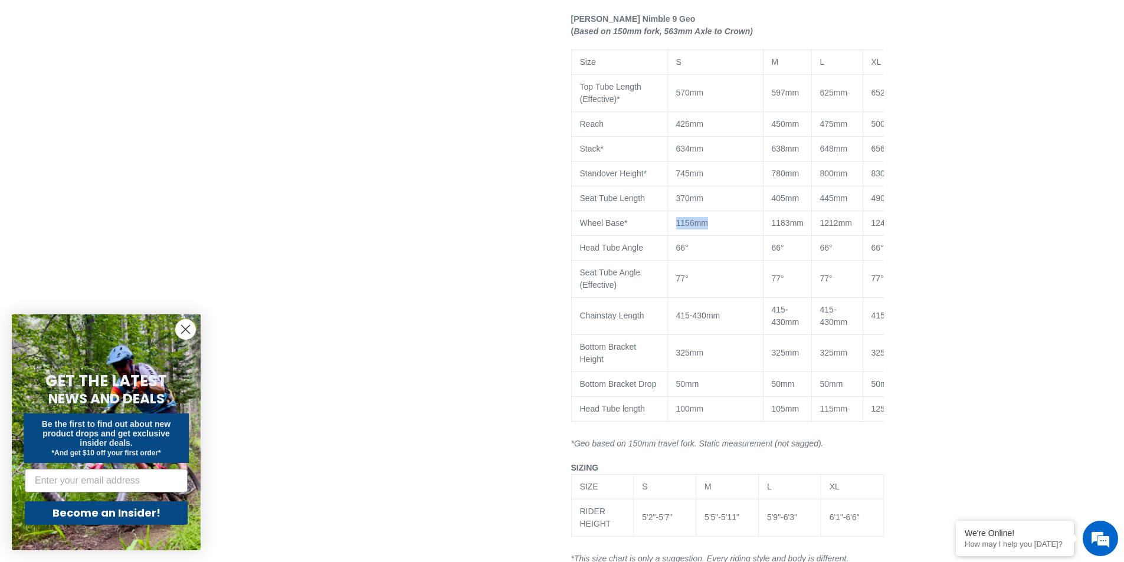
click at [720, 228] on p "1156mm" at bounding box center [715, 223] width 78 height 12
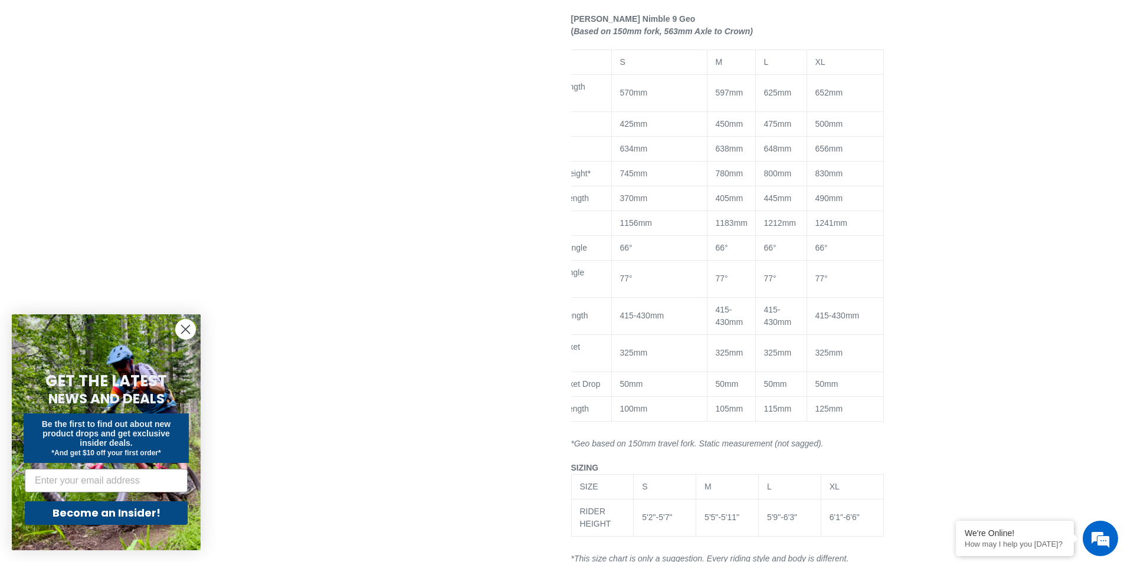
scroll to position [0, 0]
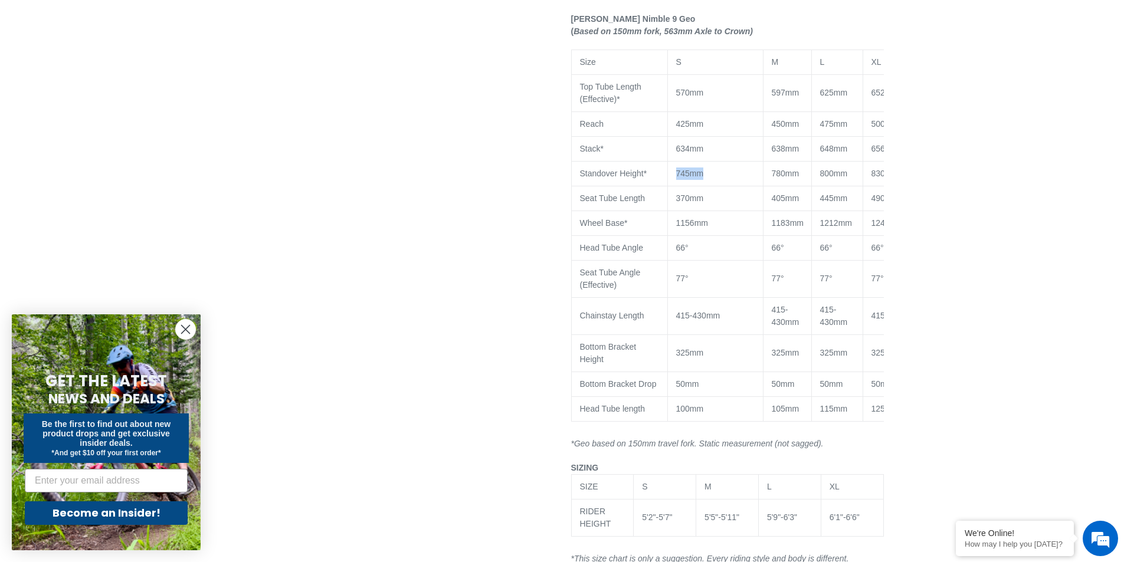
drag, startPoint x: 720, startPoint y: 175, endPoint x: 674, endPoint y: 173, distance: 46.0
click at [674, 173] on td "745mm" at bounding box center [715, 173] width 96 height 25
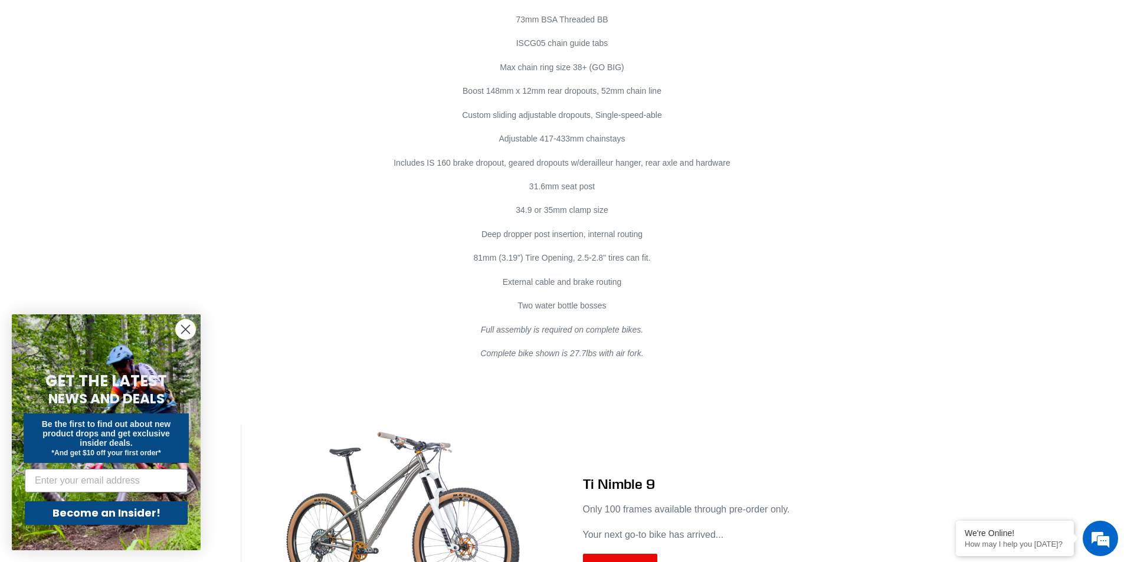
scroll to position [6827, 0]
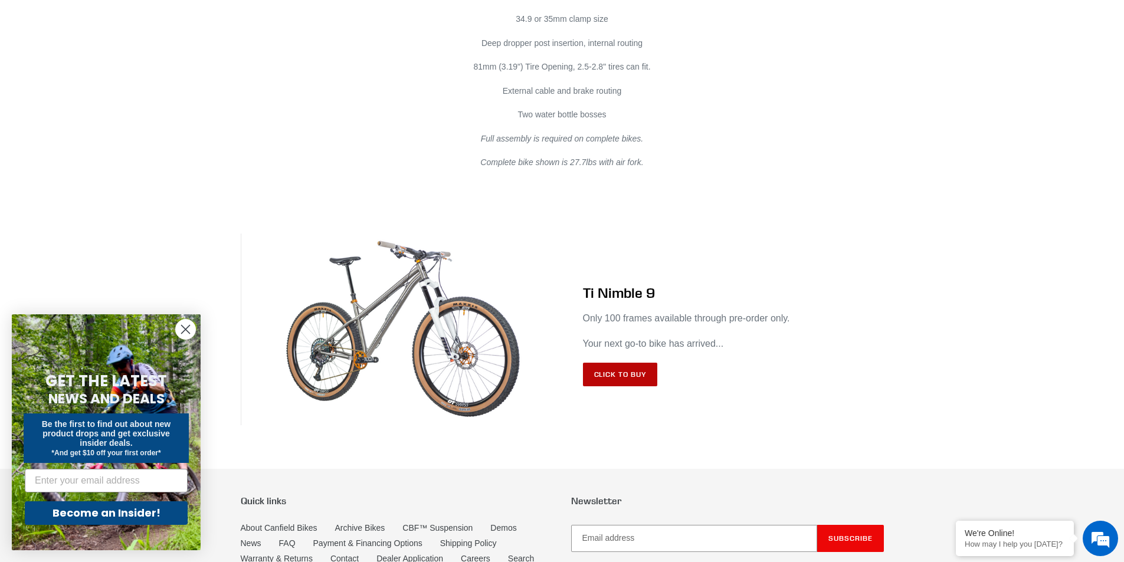
click at [607, 363] on link "Click to Buy" at bounding box center [620, 375] width 75 height 24
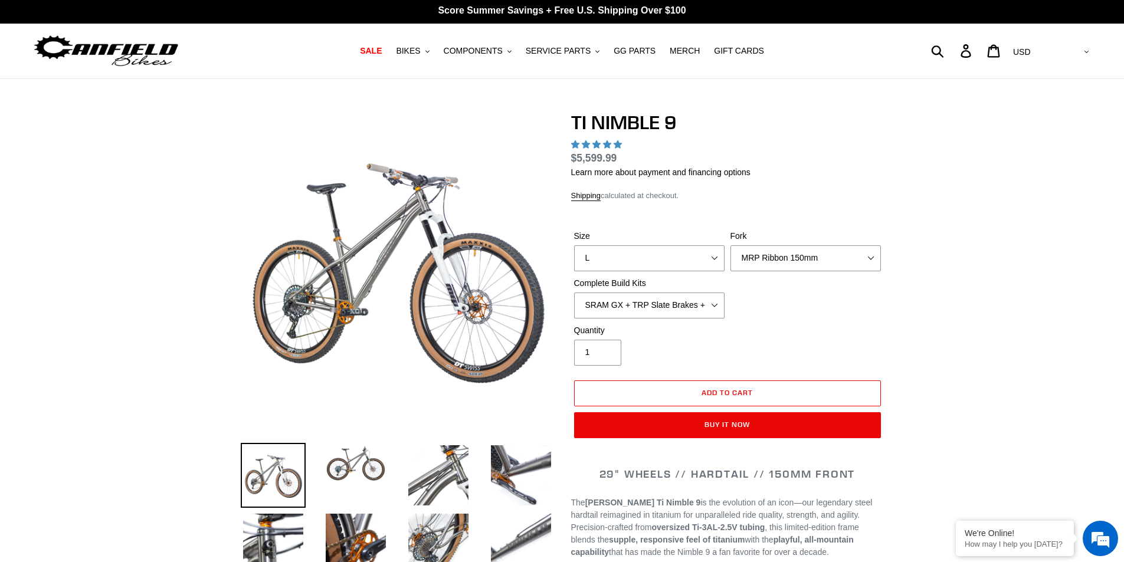
scroll to position [1062, 0]
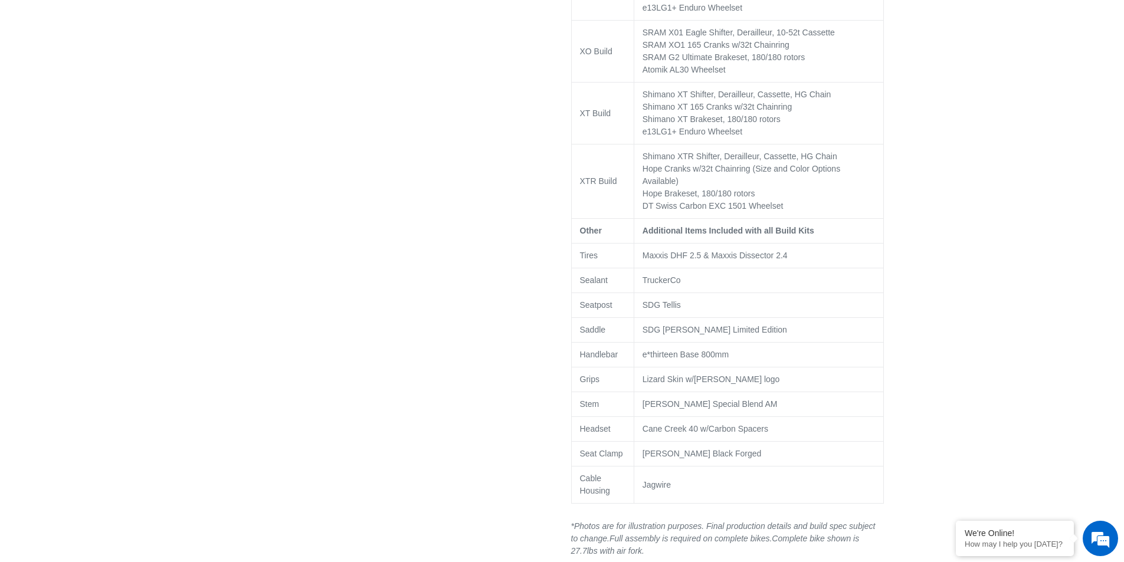
select select "highest-rating"
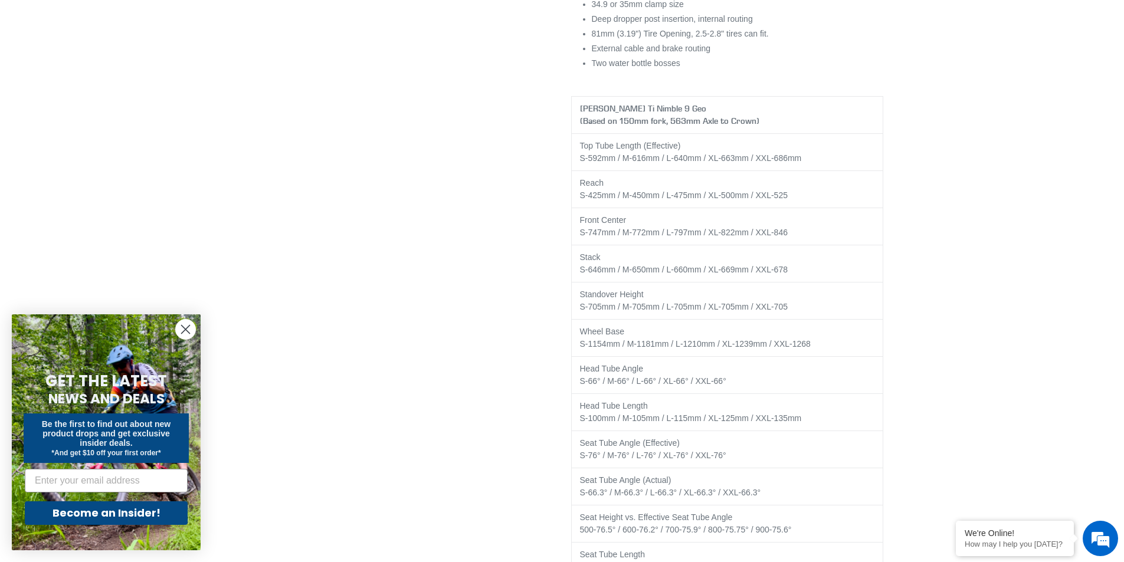
scroll to position [1947, 0]
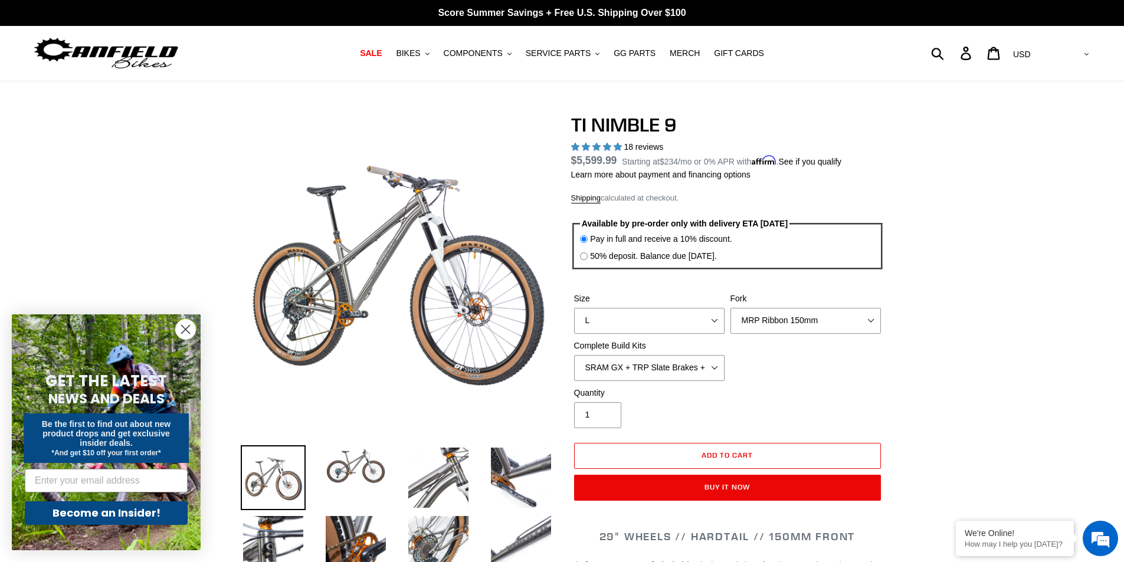
select select "highest-rating"
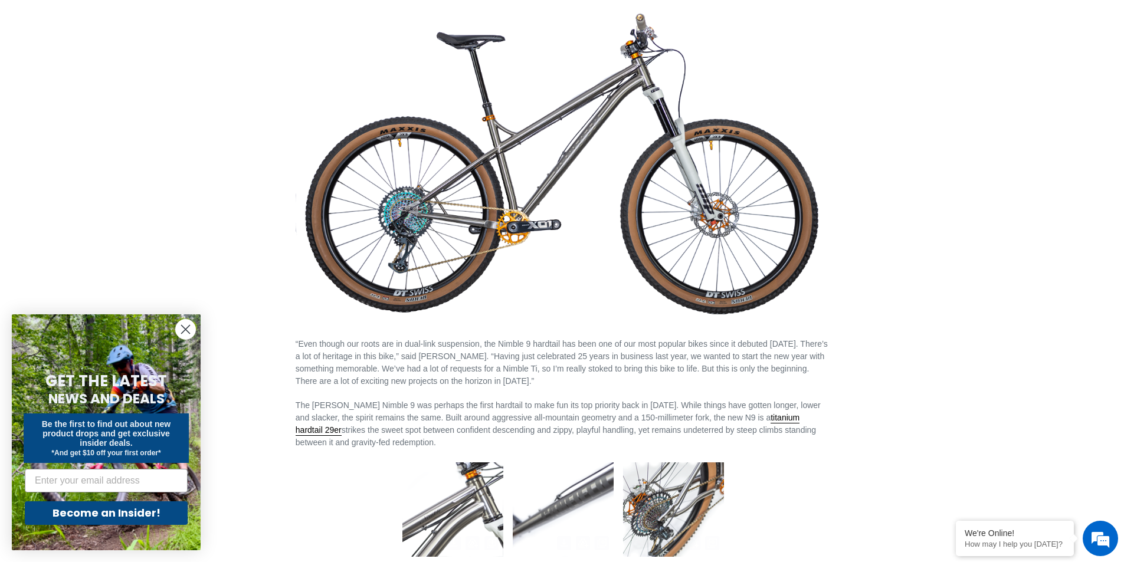
scroll to position [1298, 0]
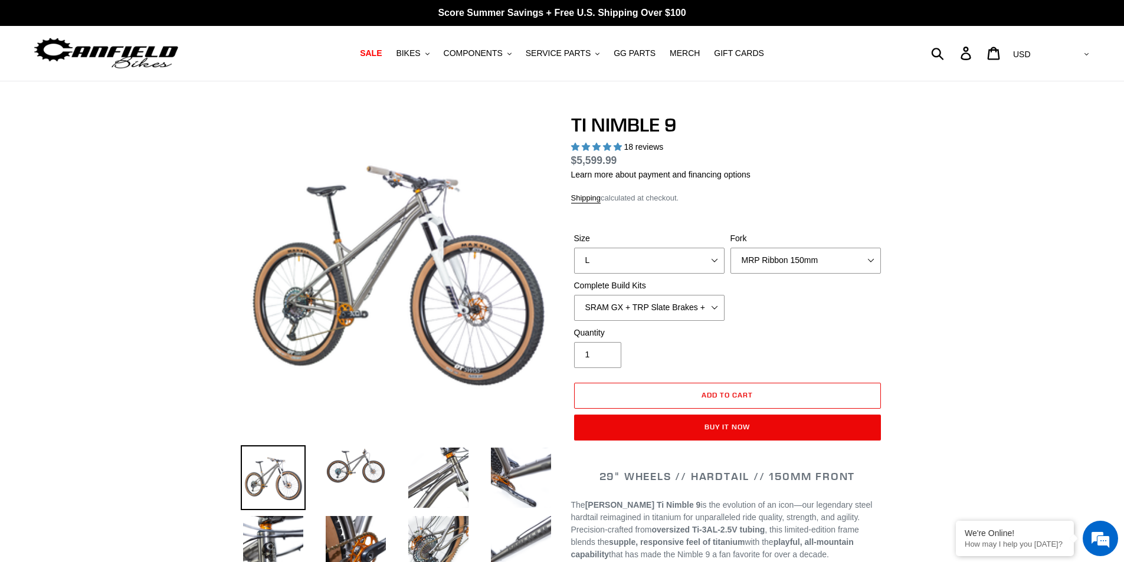
scroll to position [1947, 0]
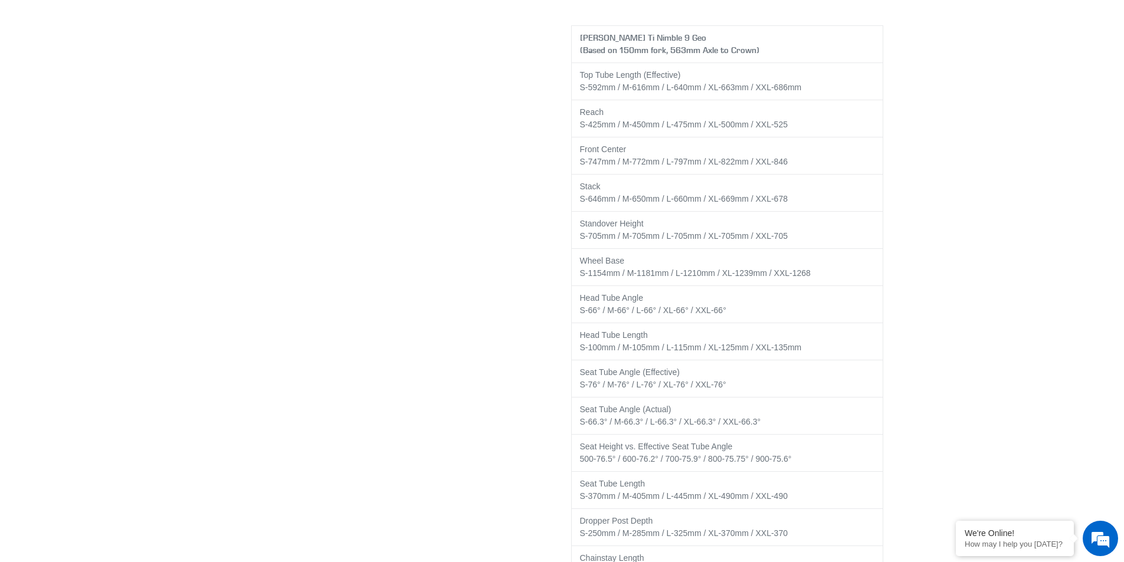
select select "highest-rating"
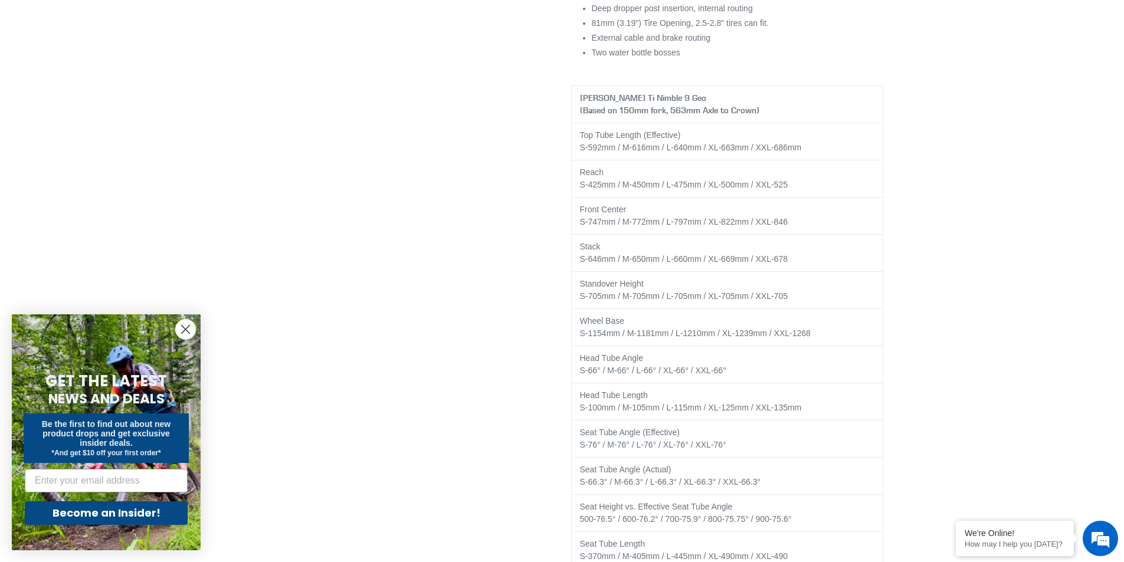
scroll to position [0, 0]
